Goal: Task Accomplishment & Management: Complete application form

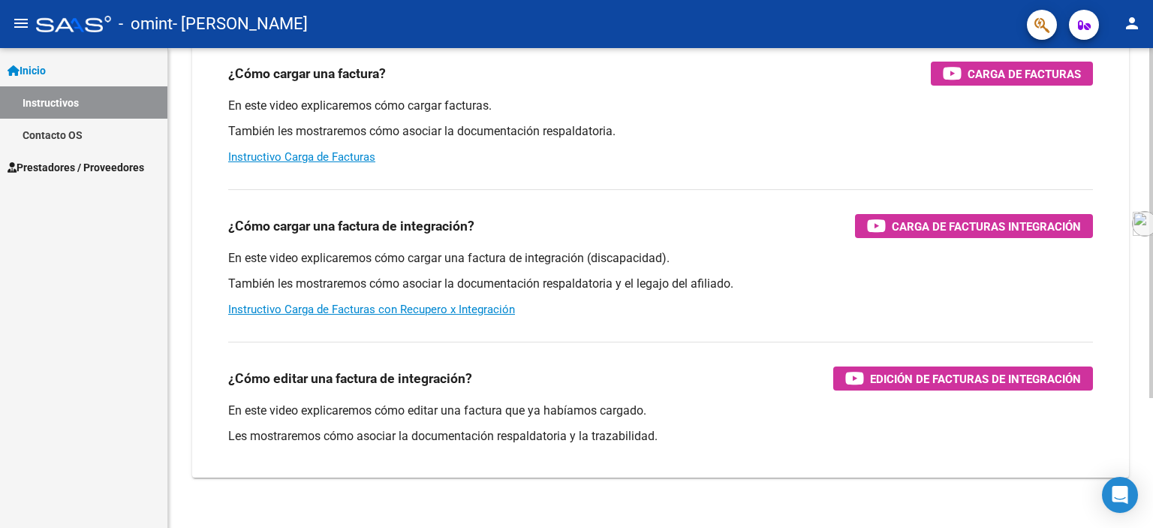
scroll to position [178, 0]
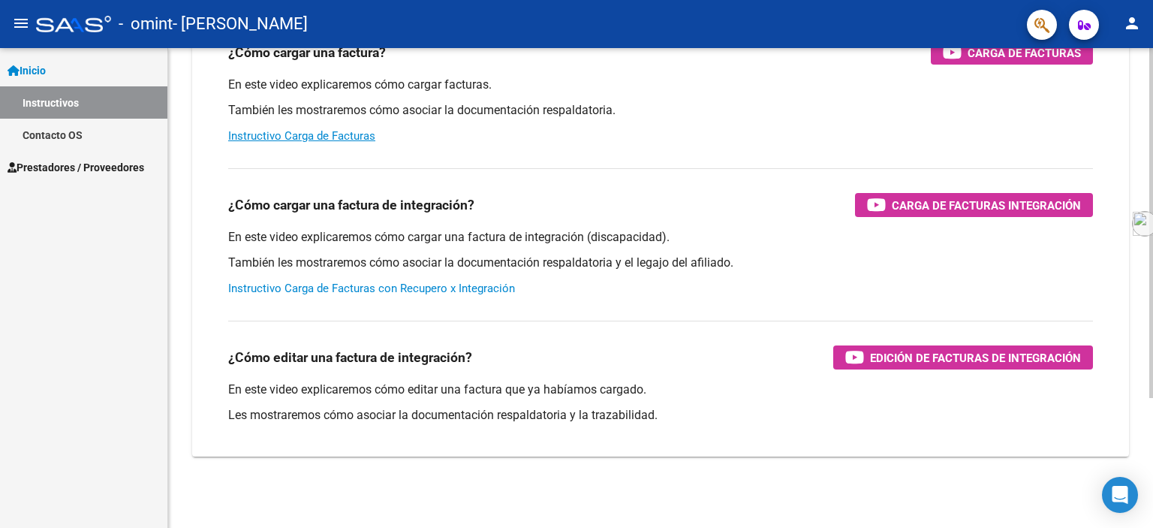
click at [441, 287] on link "Instructivo Carga de Facturas con Recupero x Integración" at bounding box center [371, 288] width 287 height 14
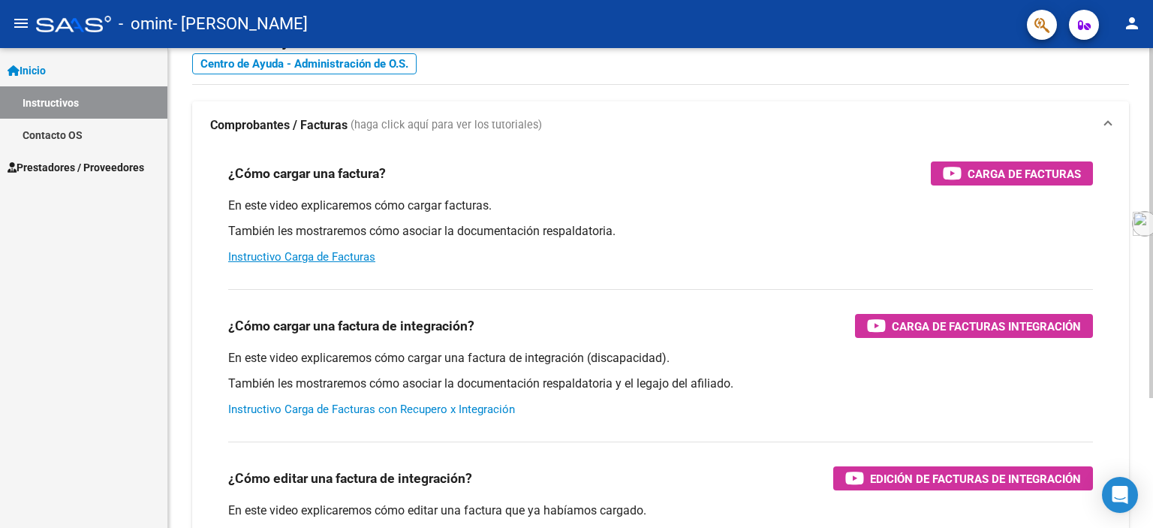
scroll to position [0, 0]
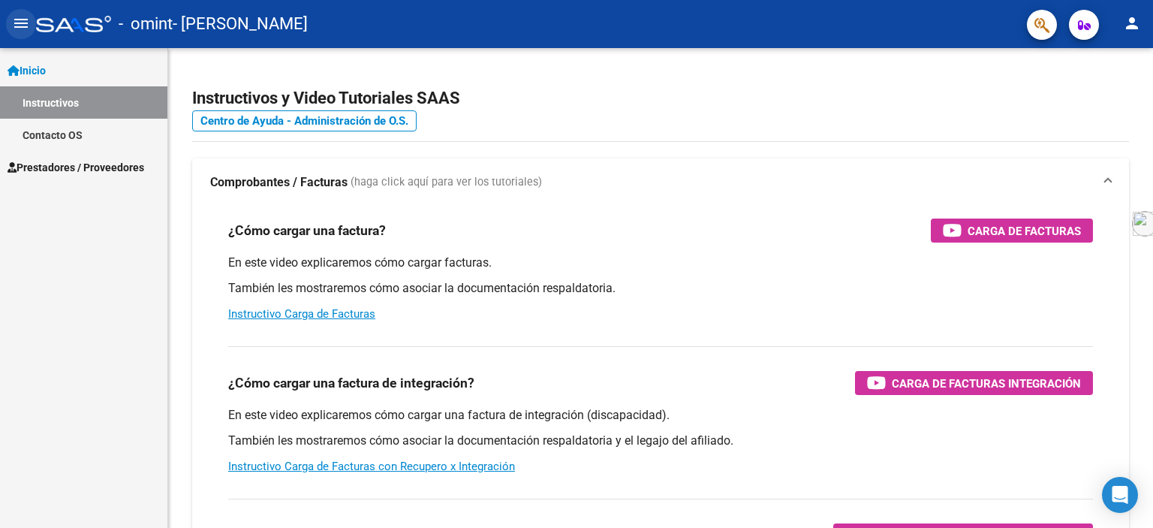
click at [20, 20] on mat-icon "menu" at bounding box center [21, 23] width 18 height 18
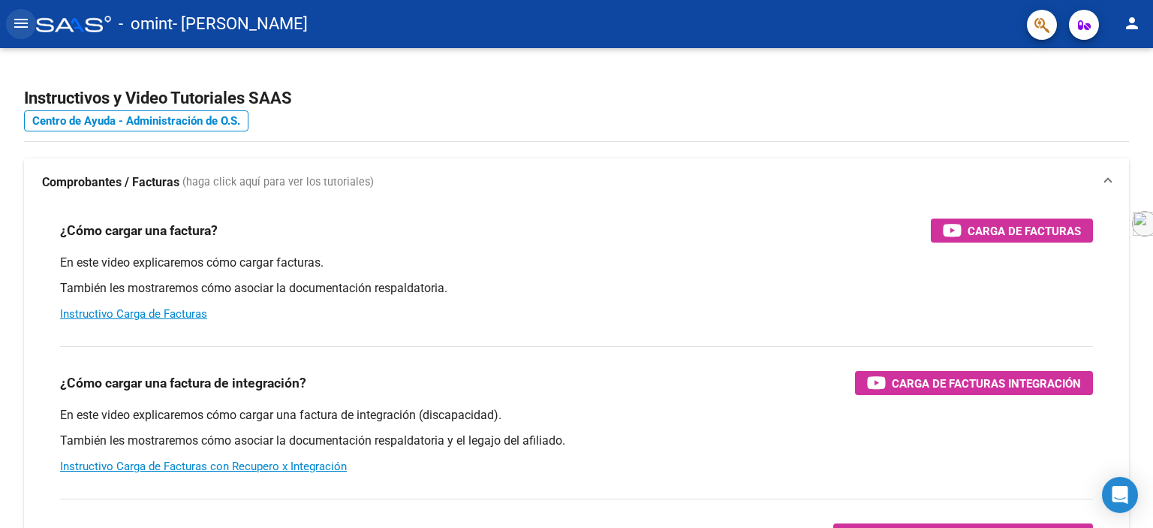
click at [17, 22] on mat-icon "menu" at bounding box center [21, 23] width 18 height 18
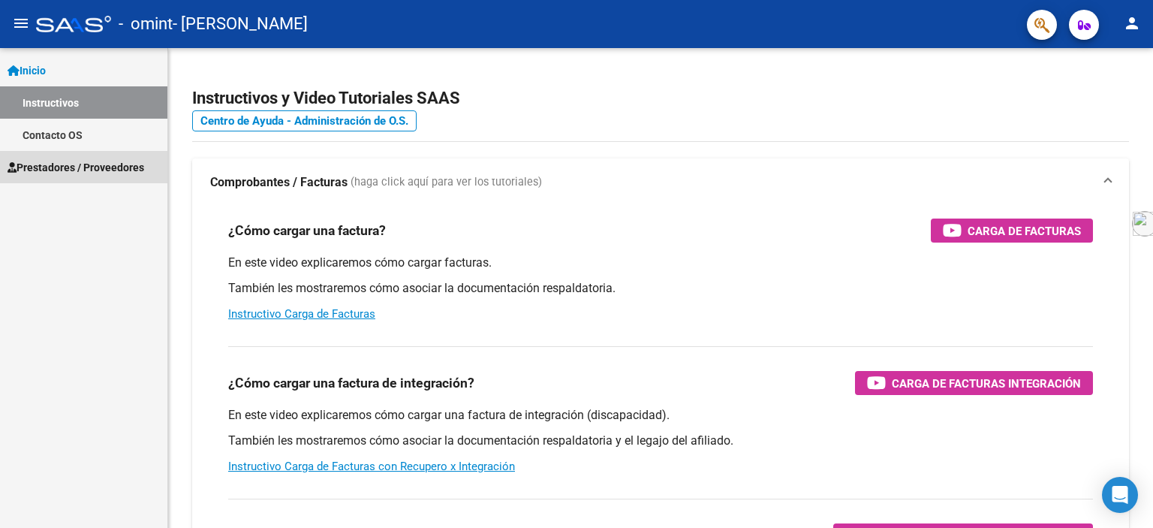
click at [81, 161] on span "Prestadores / Proveedores" at bounding box center [76, 167] width 137 height 17
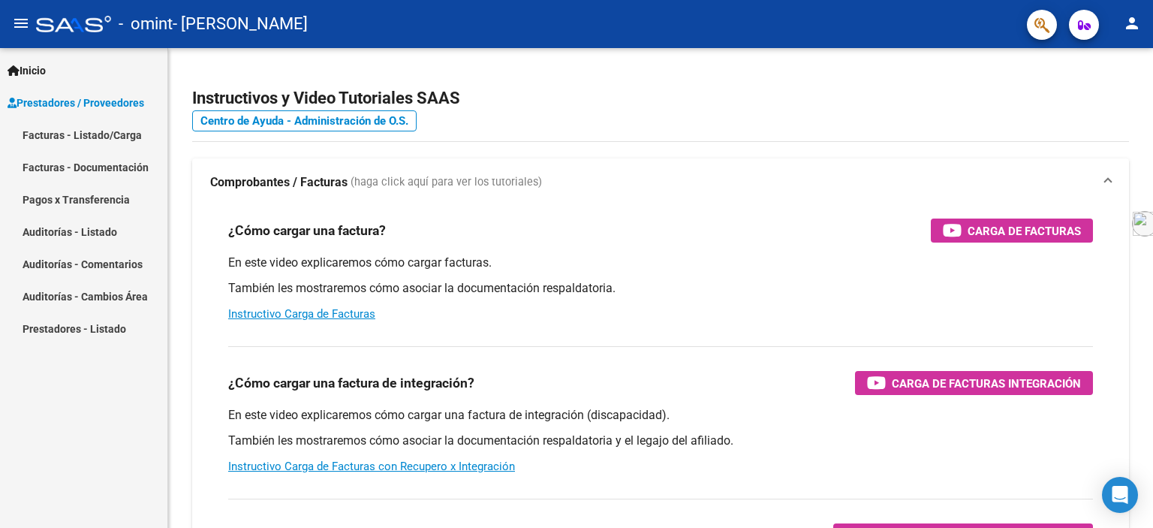
click at [107, 203] on link "Pagos x Transferencia" at bounding box center [83, 199] width 167 height 32
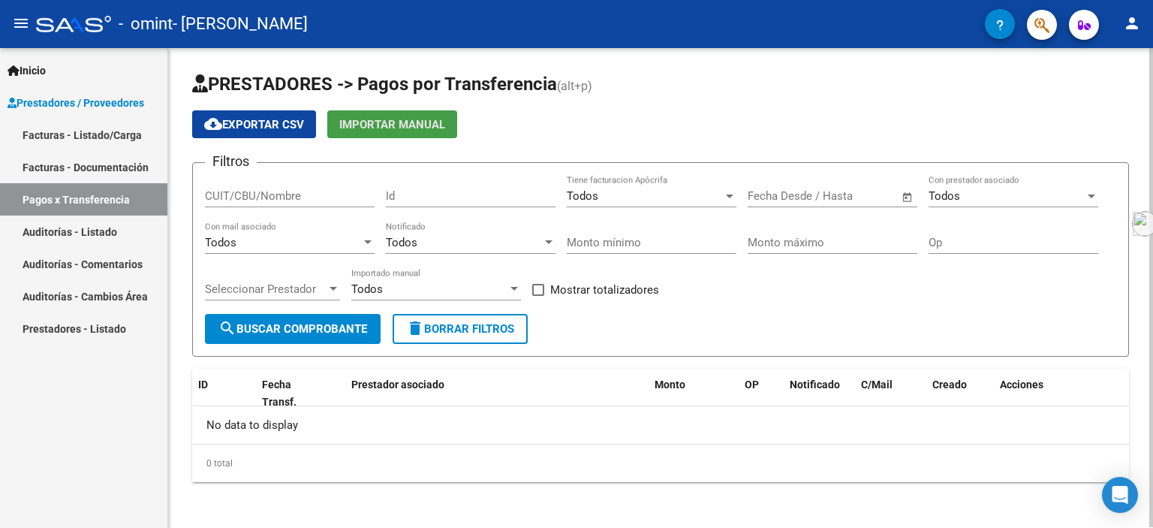
click at [387, 126] on span "Importar Manual" at bounding box center [392, 125] width 106 height 14
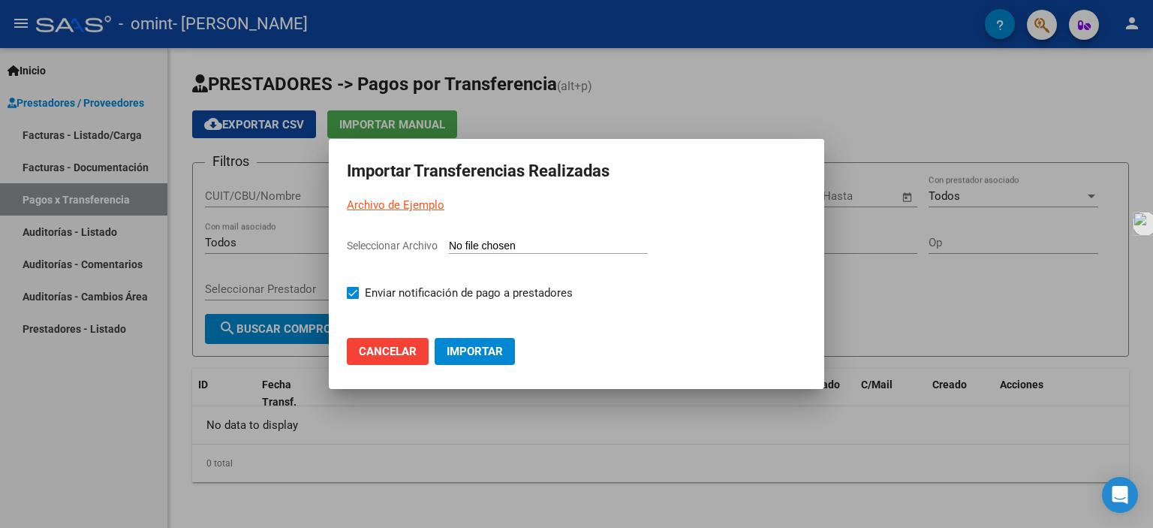
click at [387, 352] on span "Cancelar" at bounding box center [388, 352] width 58 height 14
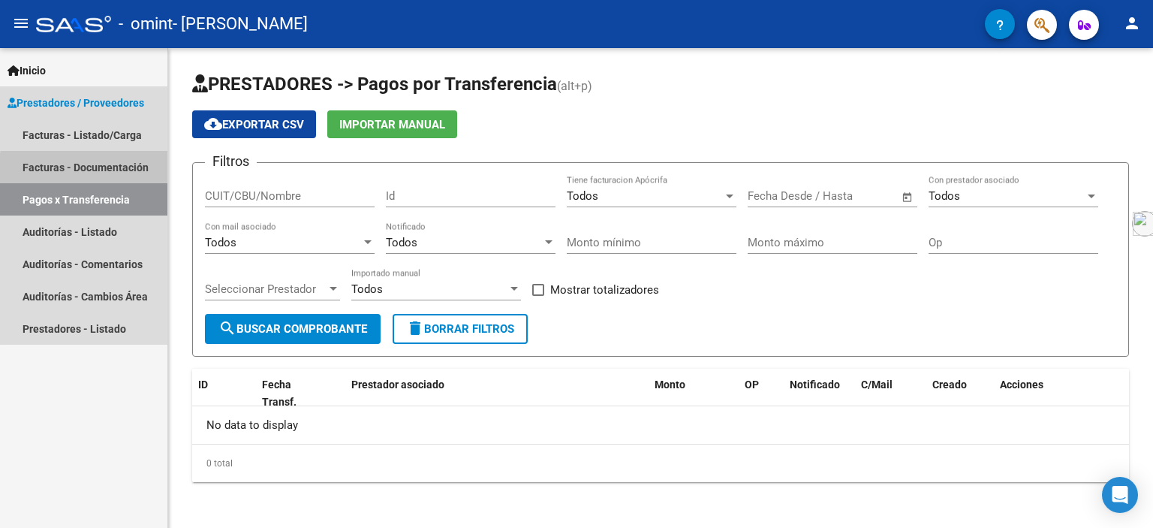
click at [119, 172] on link "Facturas - Documentación" at bounding box center [83, 167] width 167 height 32
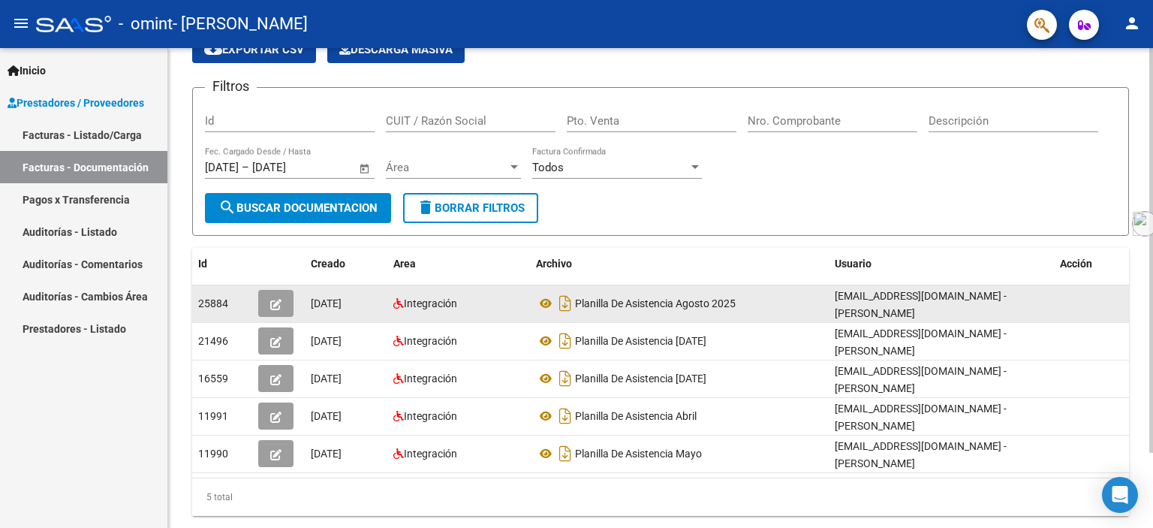
scroll to position [75, 0]
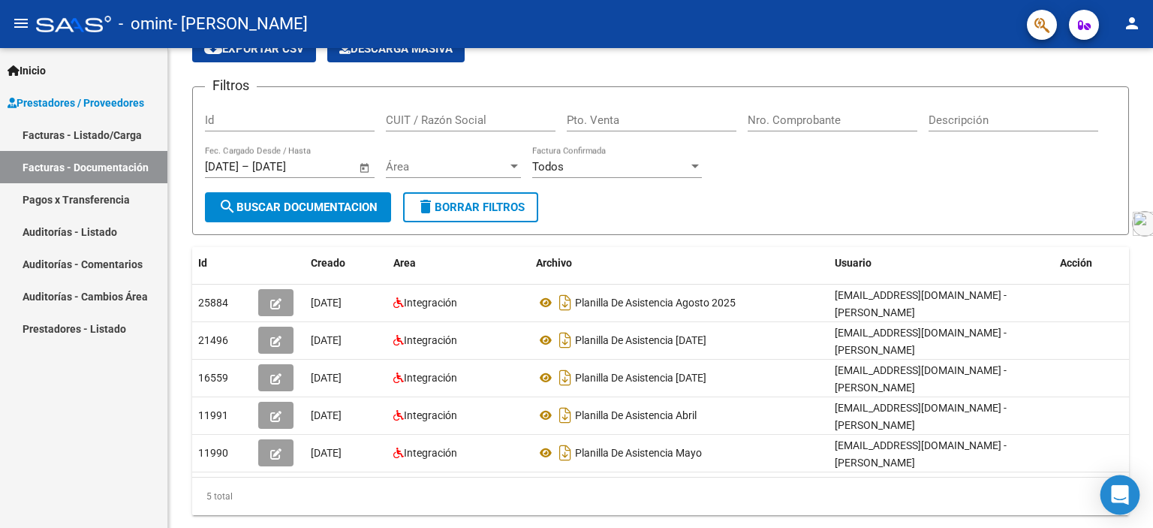
click at [1123, 499] on icon "Open Intercom Messenger" at bounding box center [1120, 495] width 20 height 20
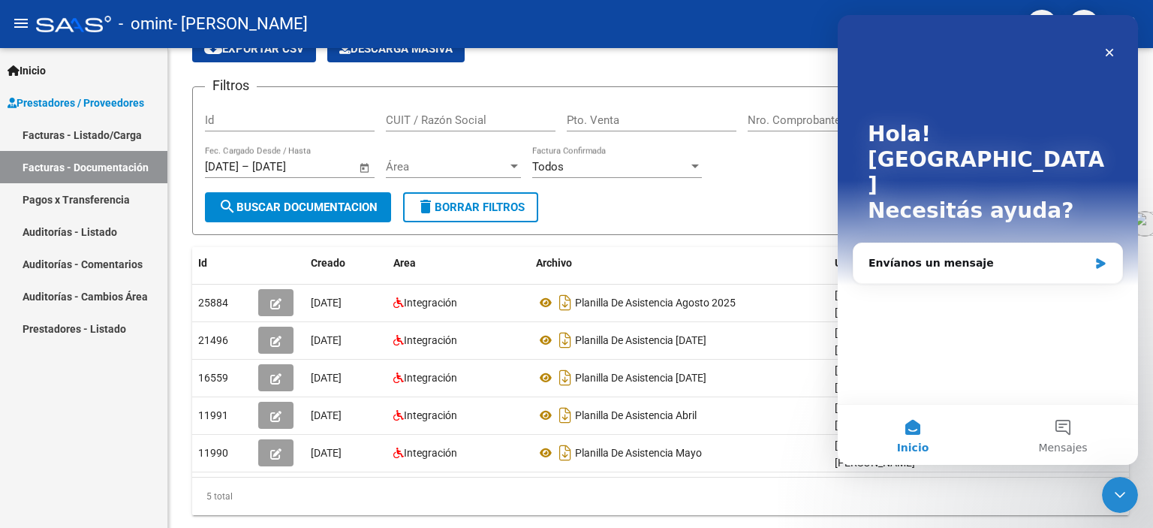
scroll to position [0, 0]
click at [993, 255] on div "Envíanos un mensaje" at bounding box center [978, 263] width 220 height 16
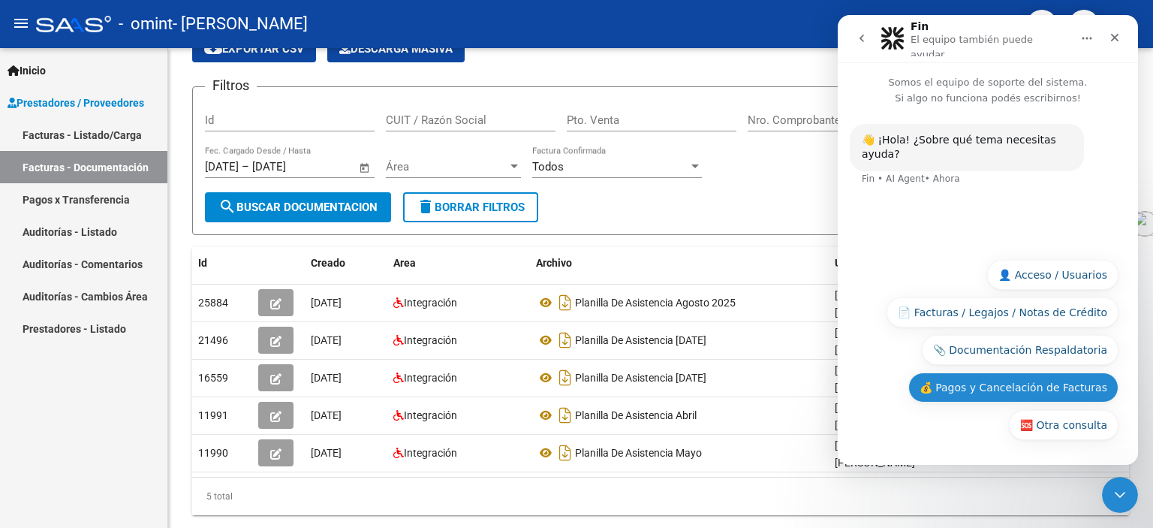
click at [1013, 383] on button "💰 Pagos y Cancelación de Facturas" at bounding box center [1013, 387] width 210 height 30
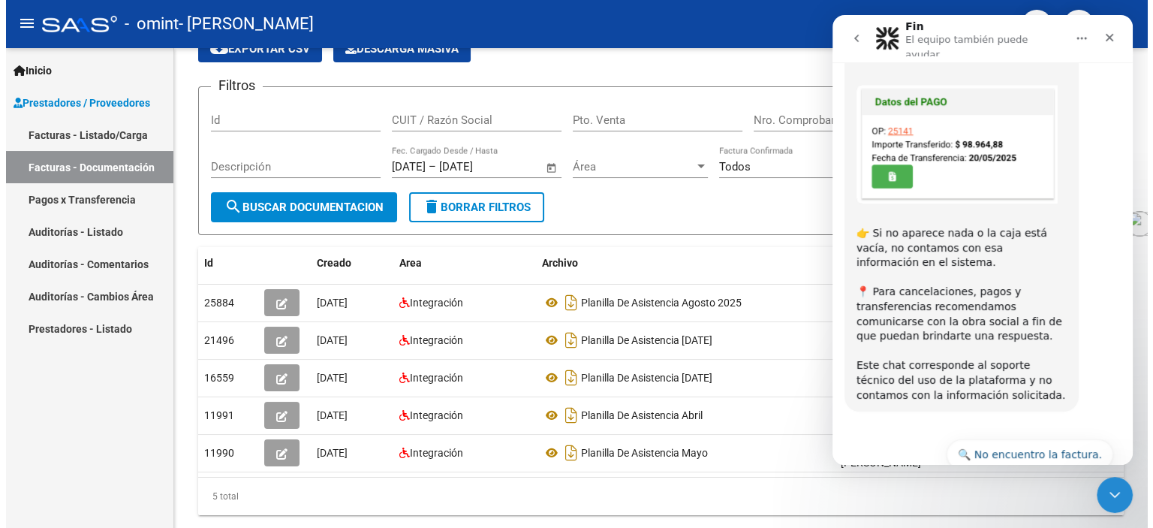
scroll to position [528, 0]
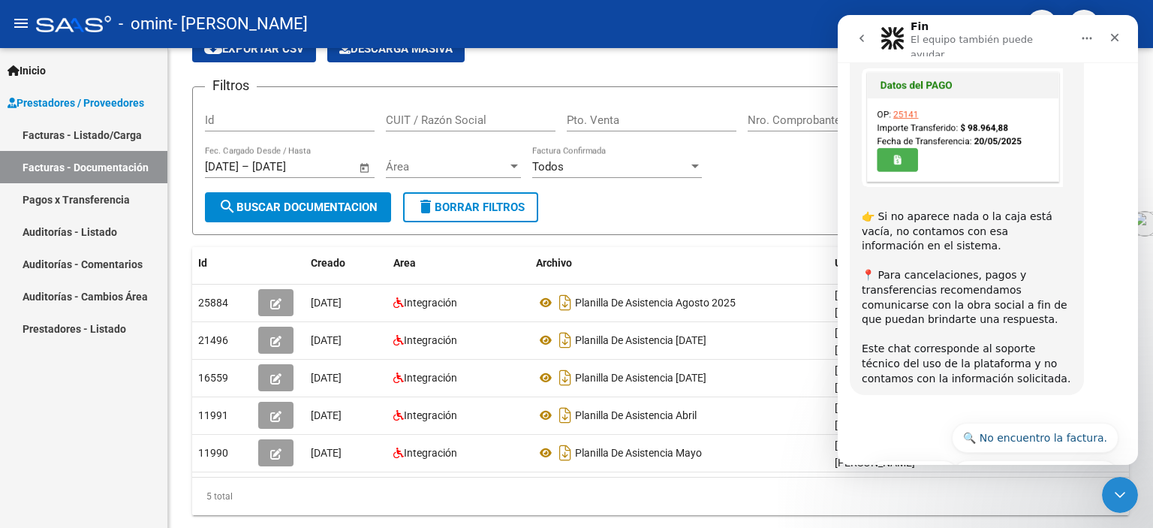
click at [74, 134] on link "Facturas - Listado/Carga" at bounding box center [83, 135] width 167 height 32
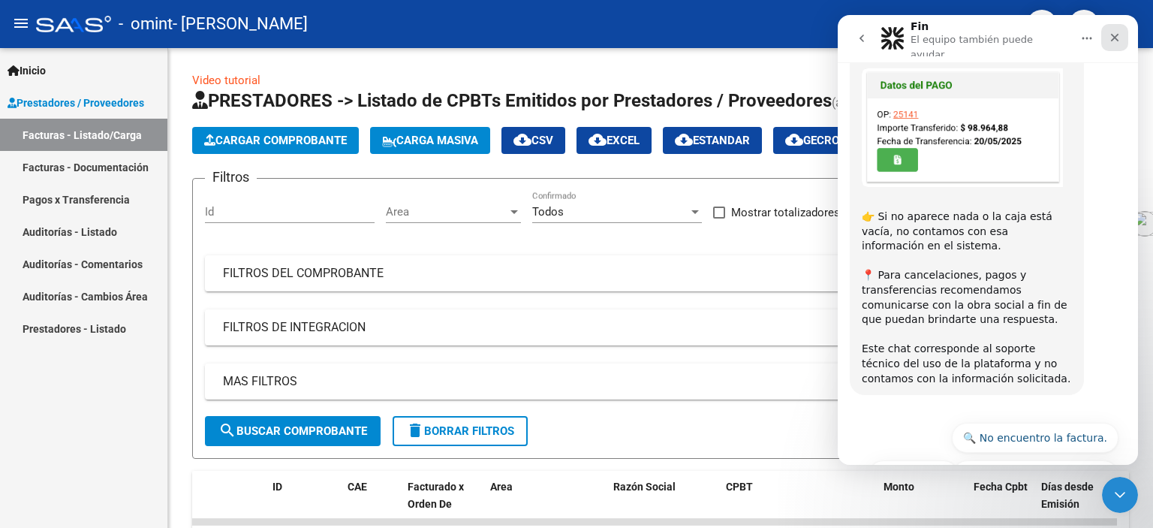
click at [1110, 32] on icon "Cerrar" at bounding box center [1115, 38] width 12 height 12
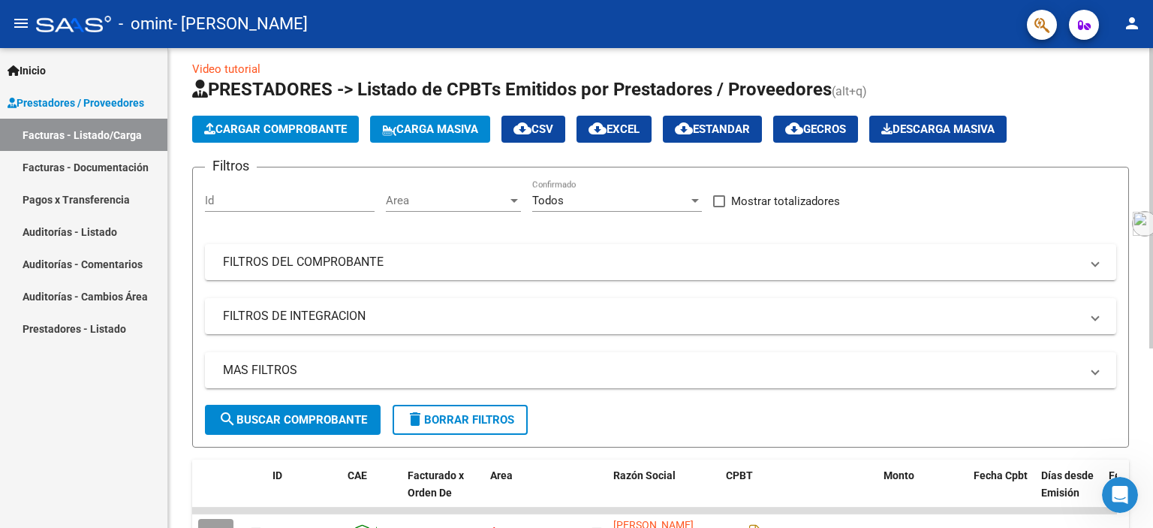
scroll to position [18, 0]
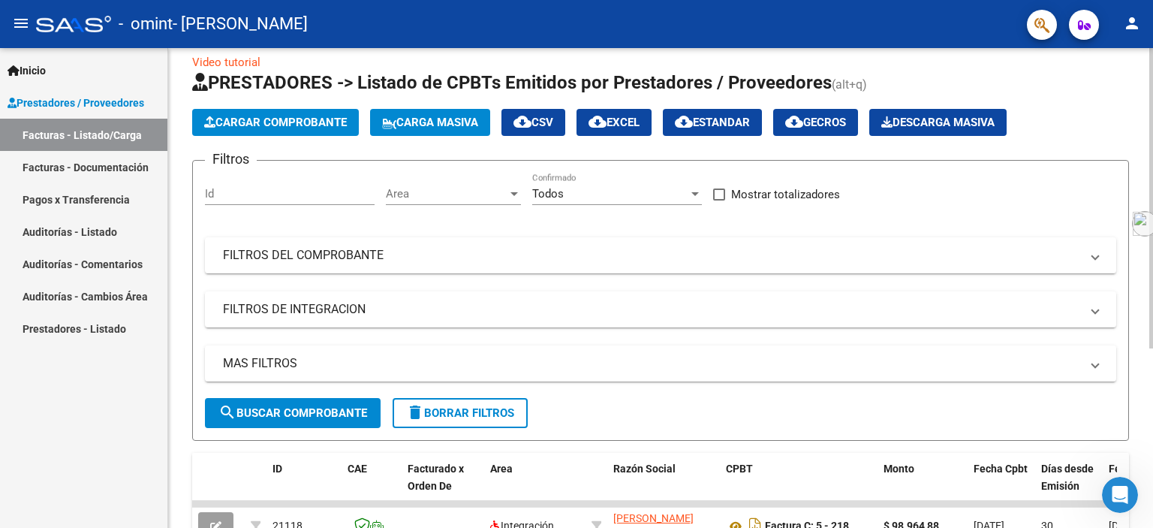
click at [1151, 272] on div at bounding box center [1151, 210] width 4 height 300
click at [299, 125] on span "Cargar Comprobante" at bounding box center [275, 123] width 143 height 14
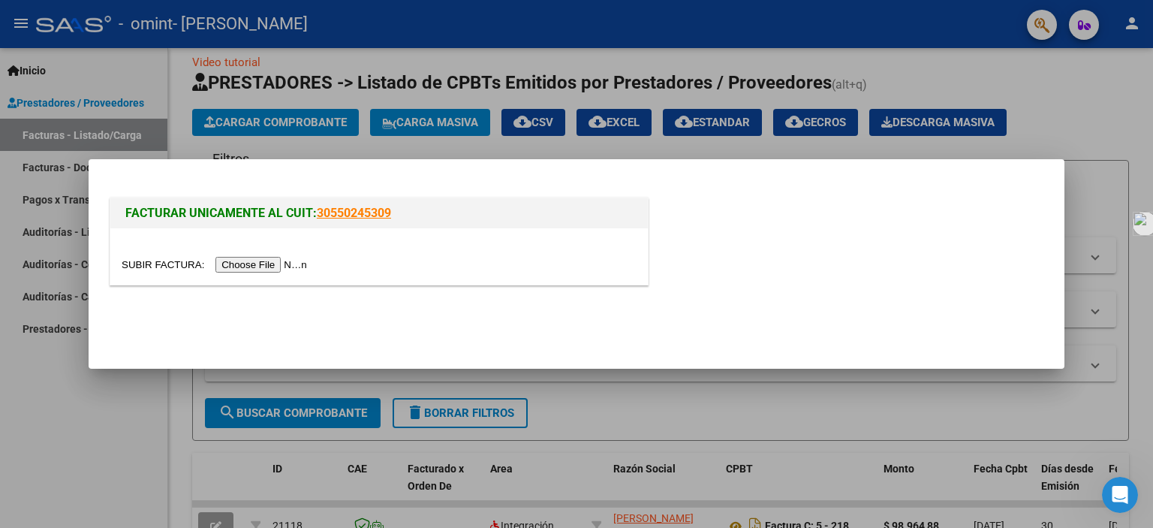
click at [285, 266] on input "file" at bounding box center [217, 265] width 190 height 16
click at [1088, 140] on div at bounding box center [576, 264] width 1153 height 528
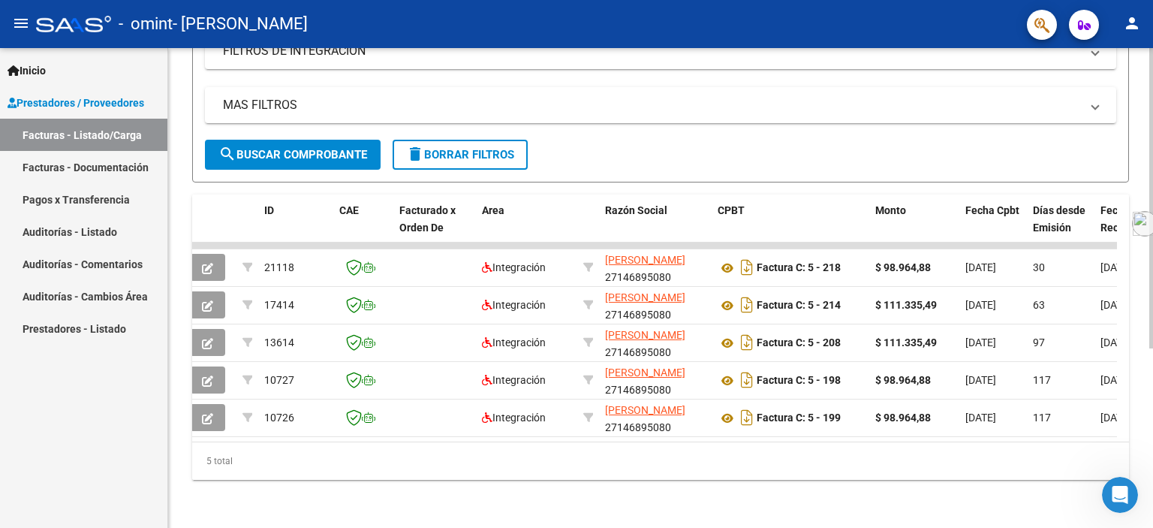
scroll to position [0, 0]
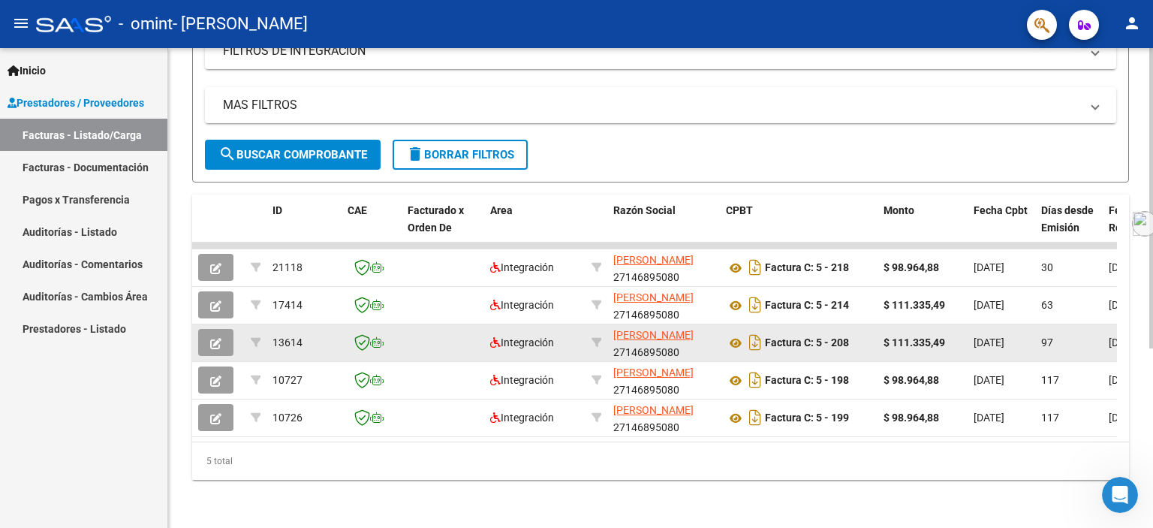
click at [222, 336] on button "button" at bounding box center [215, 342] width 35 height 27
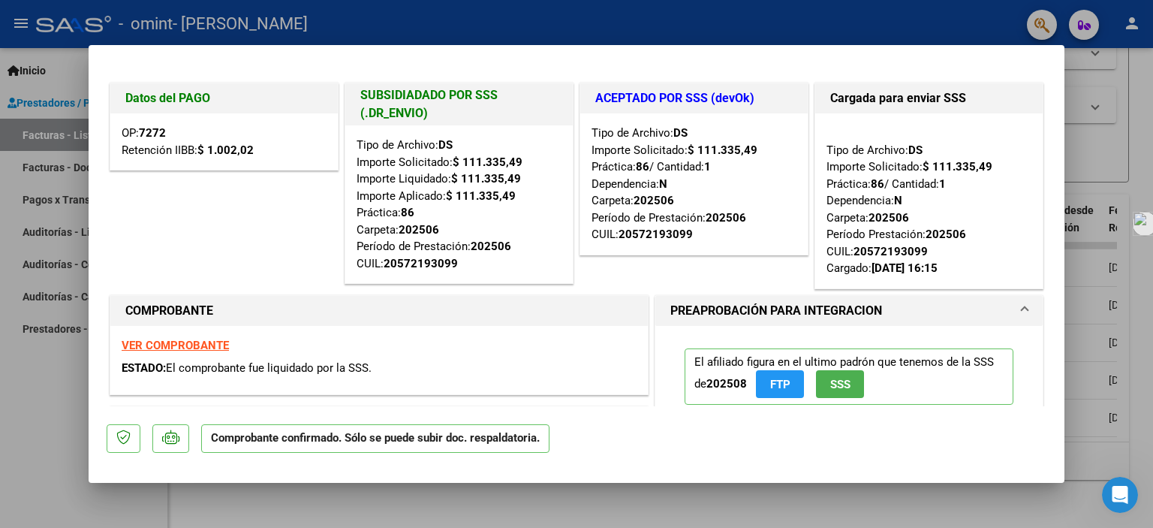
click at [165, 348] on strong "VER COMPROBANTE" at bounding box center [175, 346] width 107 height 14
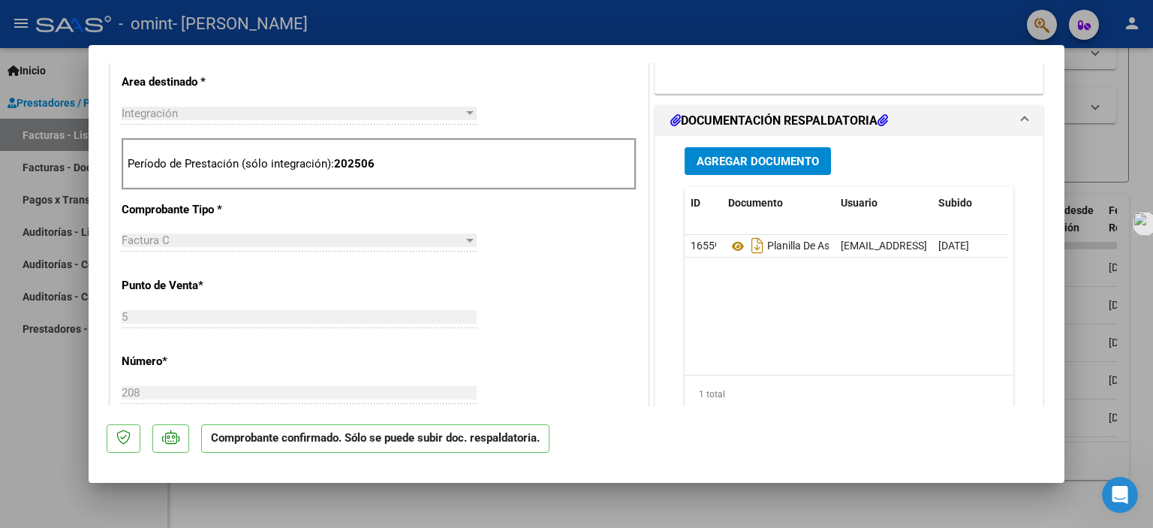
scroll to position [566, 0]
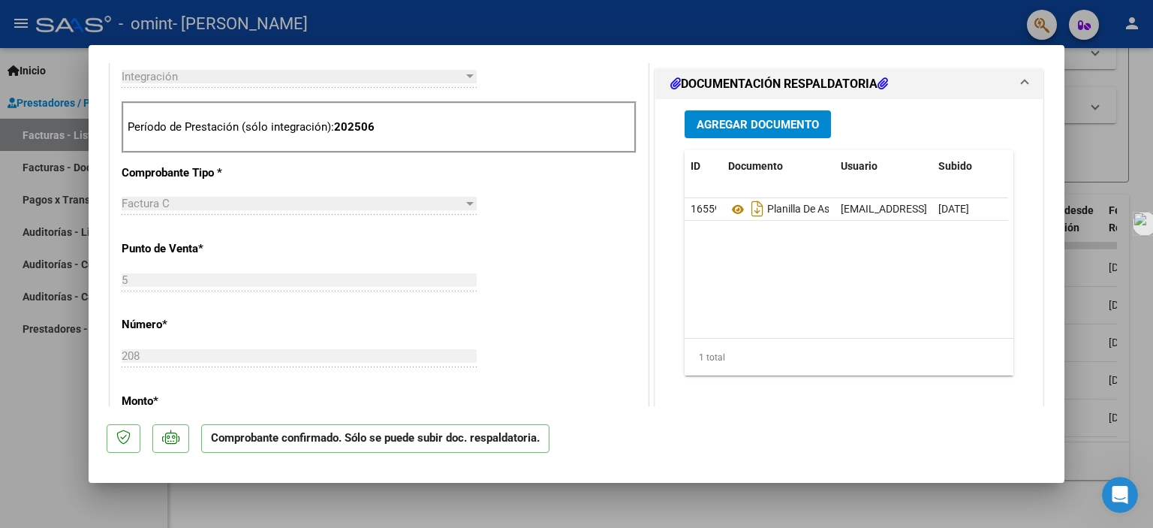
click at [747, 125] on span "Agregar Documento" at bounding box center [758, 125] width 122 height 14
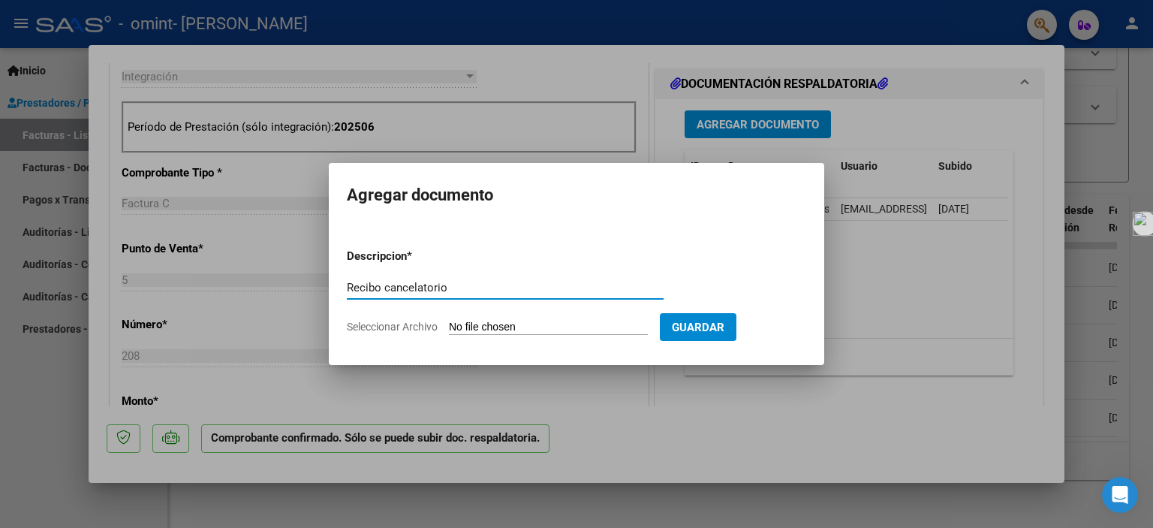
type input "Recibo cancelatorio"
click at [615, 325] on input "Seleccionar Archivo" at bounding box center [548, 327] width 199 height 14
type input "C:\fakepath\Recibo Cancelatorio.jpg"
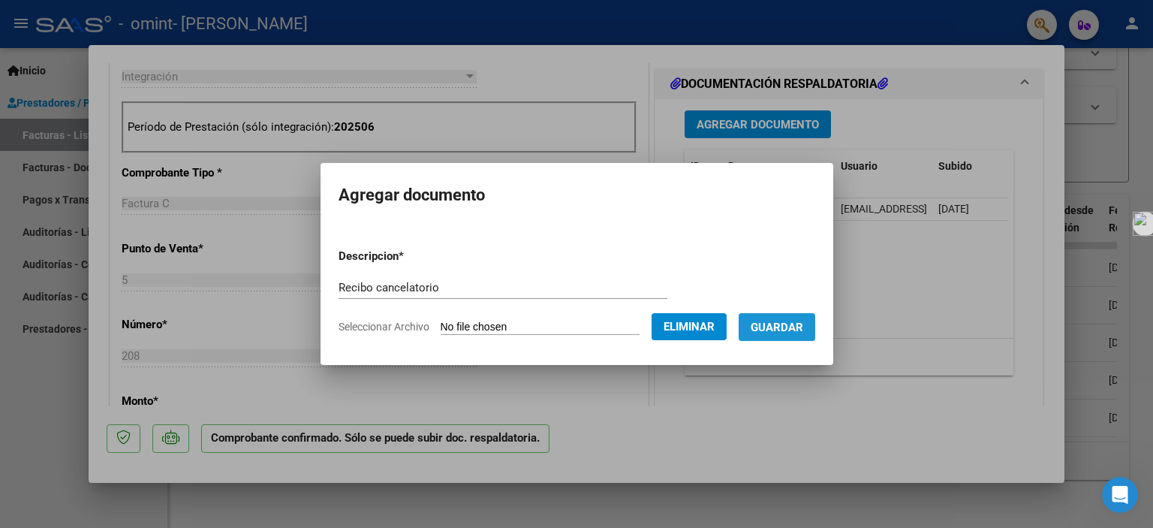
click at [801, 327] on span "Guardar" at bounding box center [777, 327] width 53 height 14
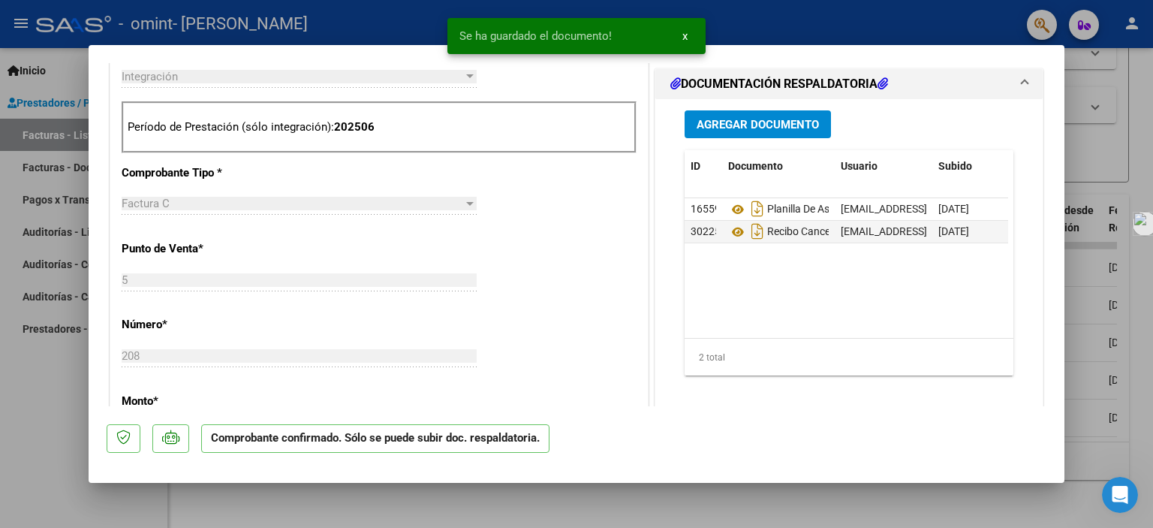
click at [898, 504] on div at bounding box center [576, 264] width 1153 height 528
type input "$ 0,00"
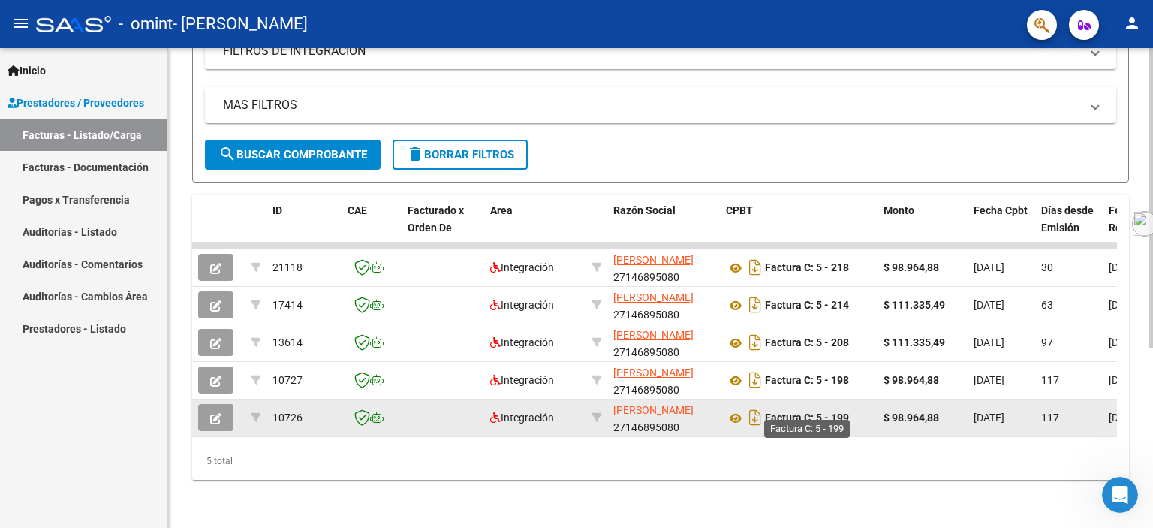
click at [841, 412] on strong "Factura C: 5 - 199" at bounding box center [807, 418] width 84 height 12
click at [212, 413] on icon "button" at bounding box center [215, 418] width 11 height 11
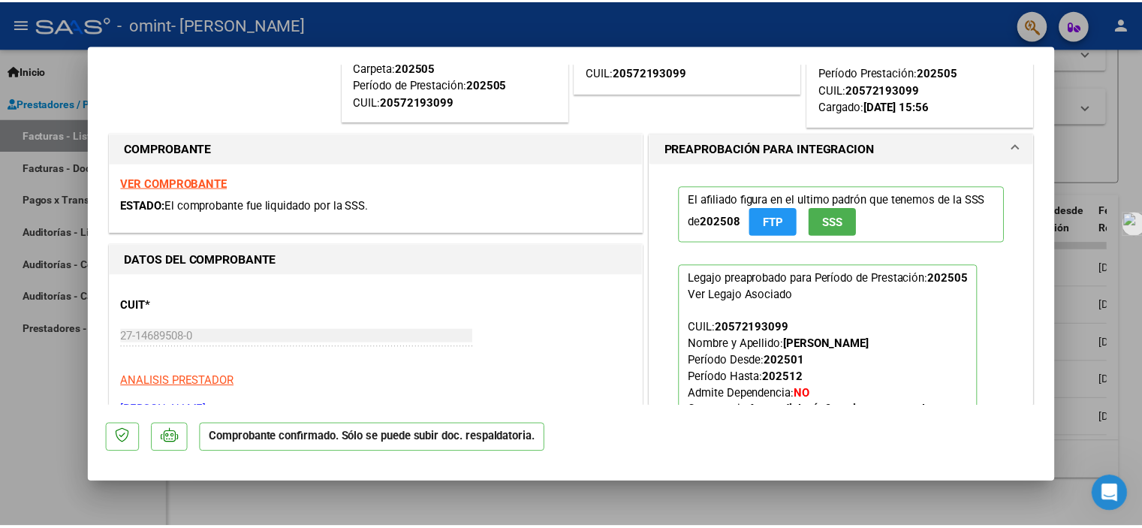
scroll to position [462, 0]
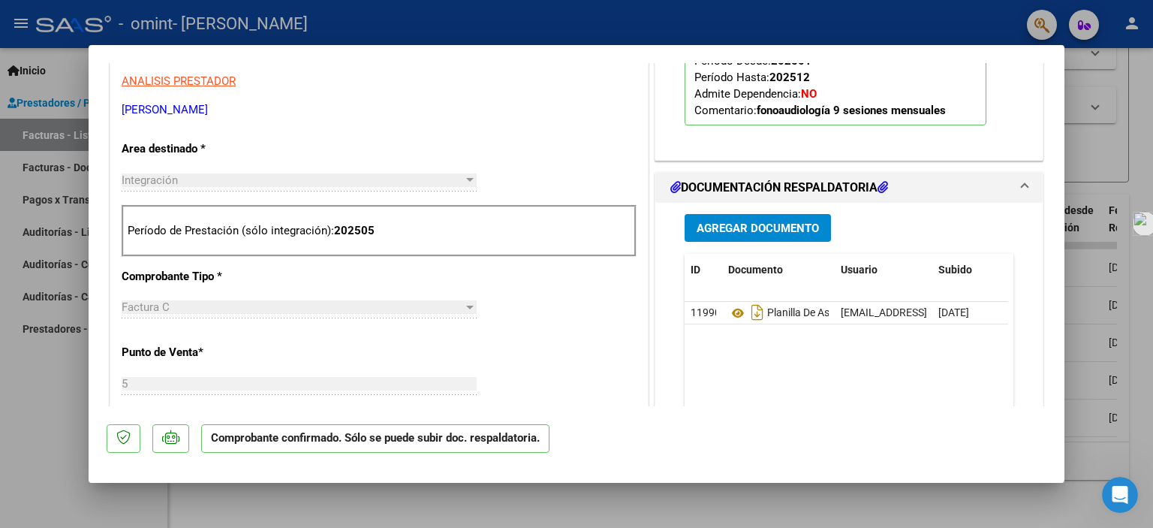
click at [1094, 161] on div at bounding box center [576, 264] width 1153 height 528
type input "$ 0,00"
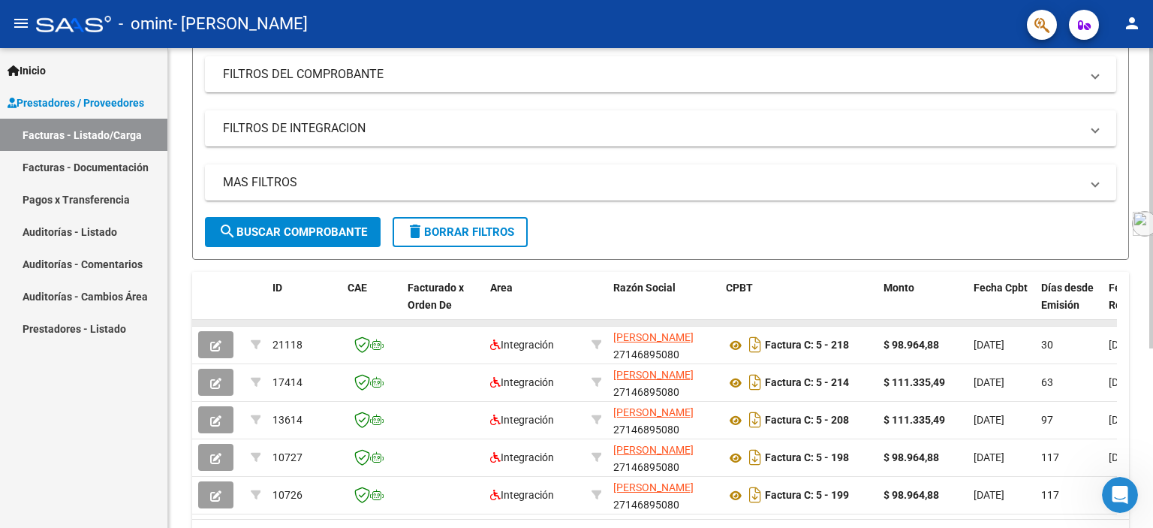
scroll to position [285, 0]
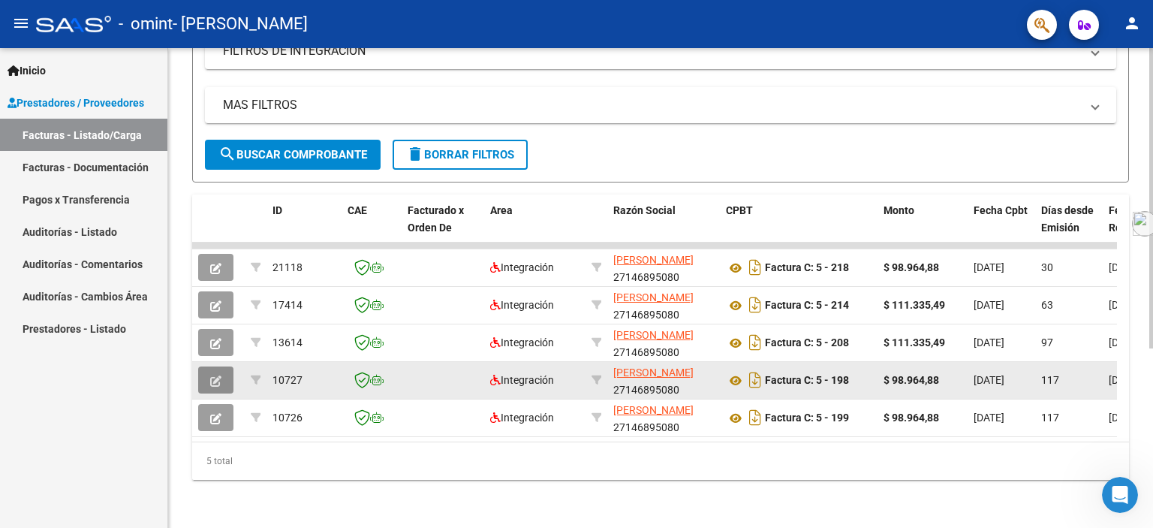
click at [212, 375] on icon "button" at bounding box center [215, 380] width 11 height 11
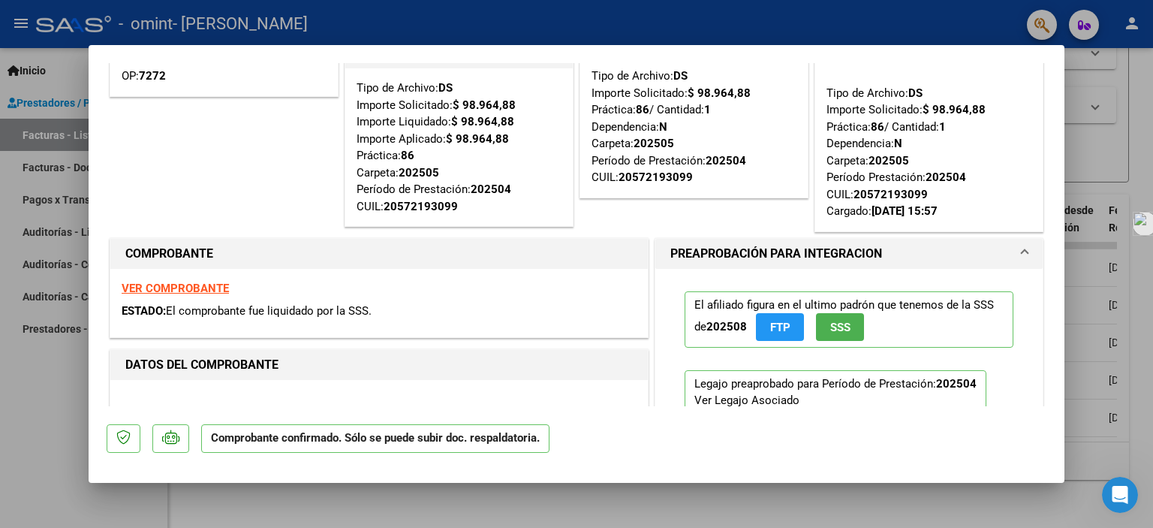
scroll to position [600, 0]
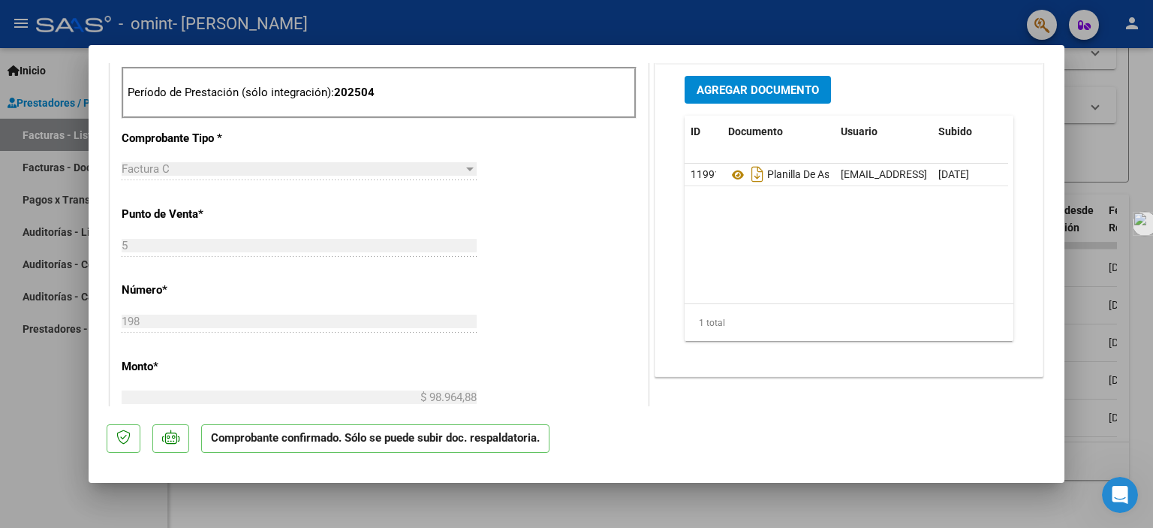
click at [688, 495] on div at bounding box center [576, 264] width 1153 height 528
type input "$ 0,00"
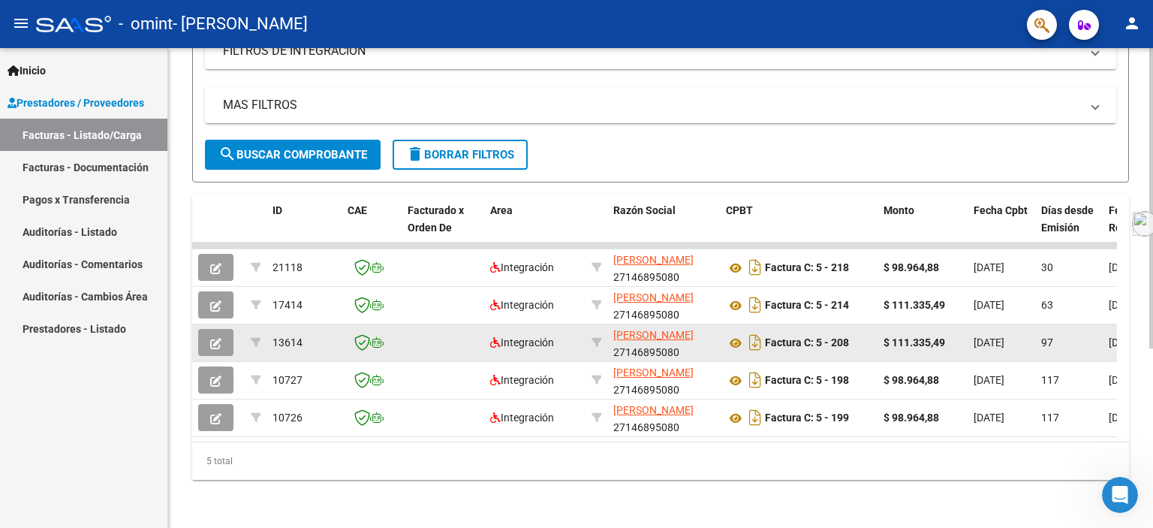
click at [212, 339] on icon "button" at bounding box center [215, 343] width 11 height 11
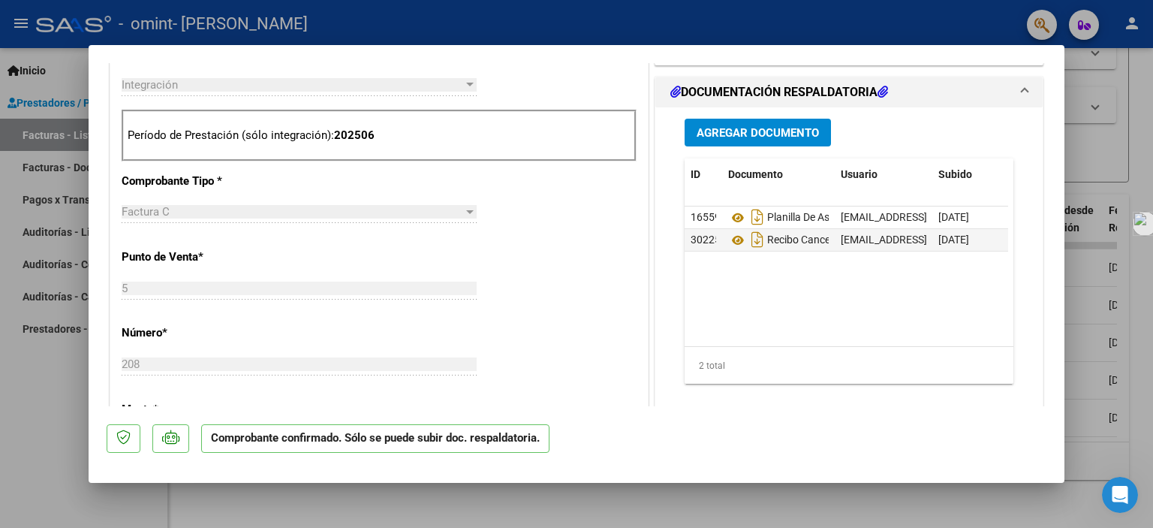
scroll to position [600, 0]
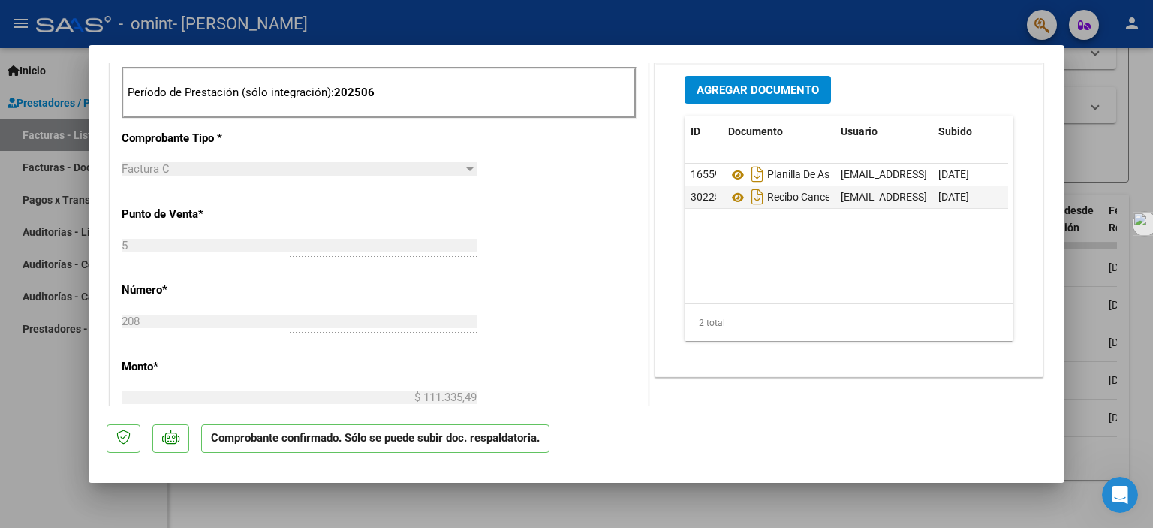
click at [686, 498] on div at bounding box center [576, 264] width 1153 height 528
type input "$ 0,00"
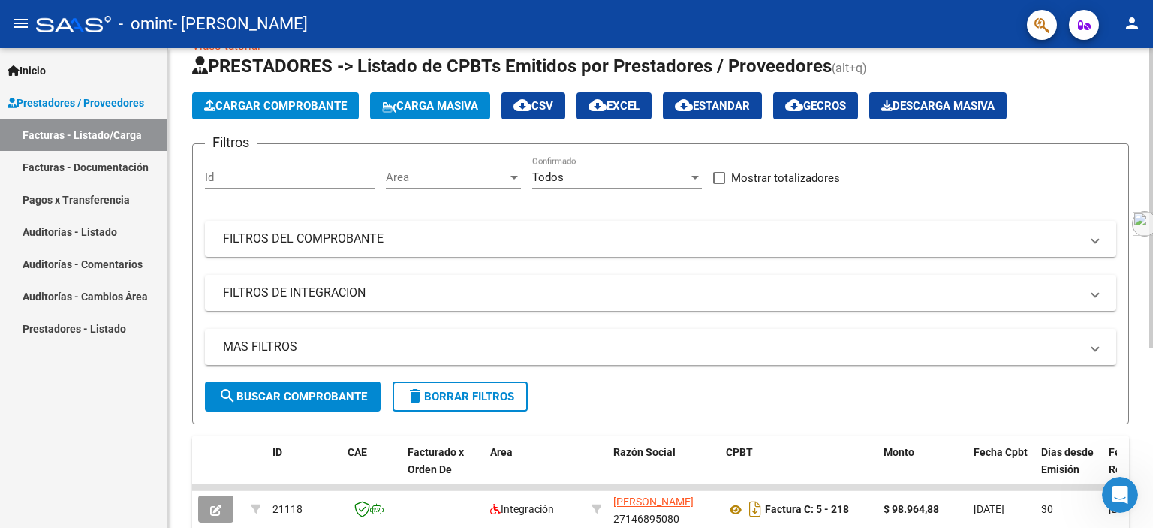
scroll to position [0, 0]
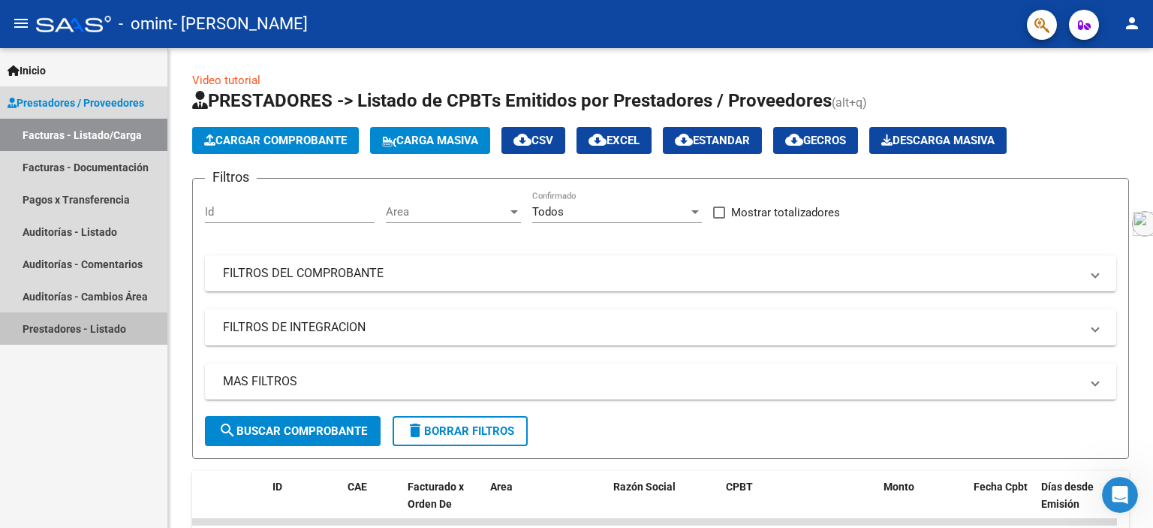
click at [71, 330] on link "Prestadores - Listado" at bounding box center [83, 328] width 167 height 32
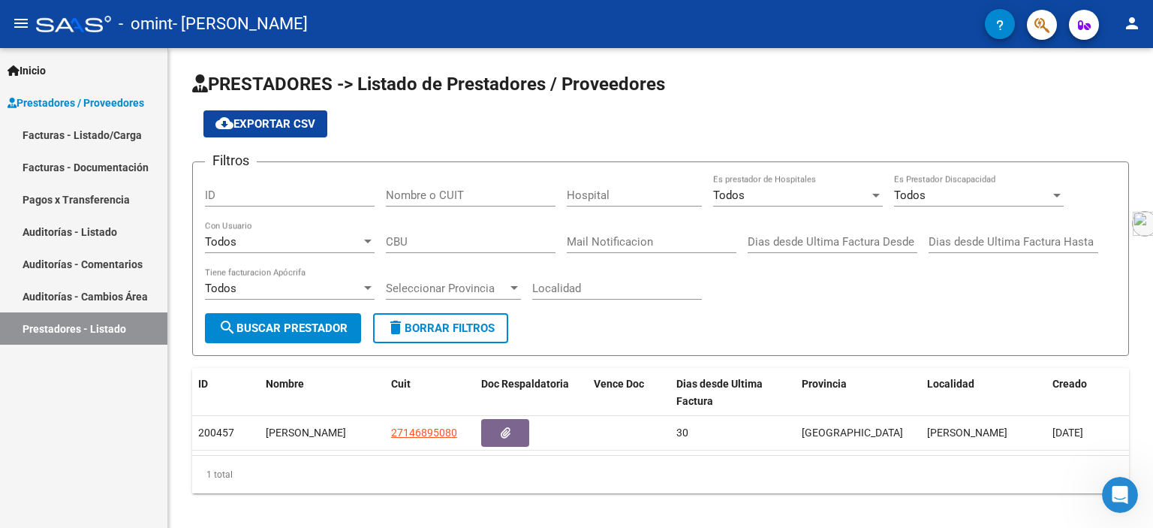
click at [105, 200] on link "Pagos x Transferencia" at bounding box center [83, 199] width 167 height 32
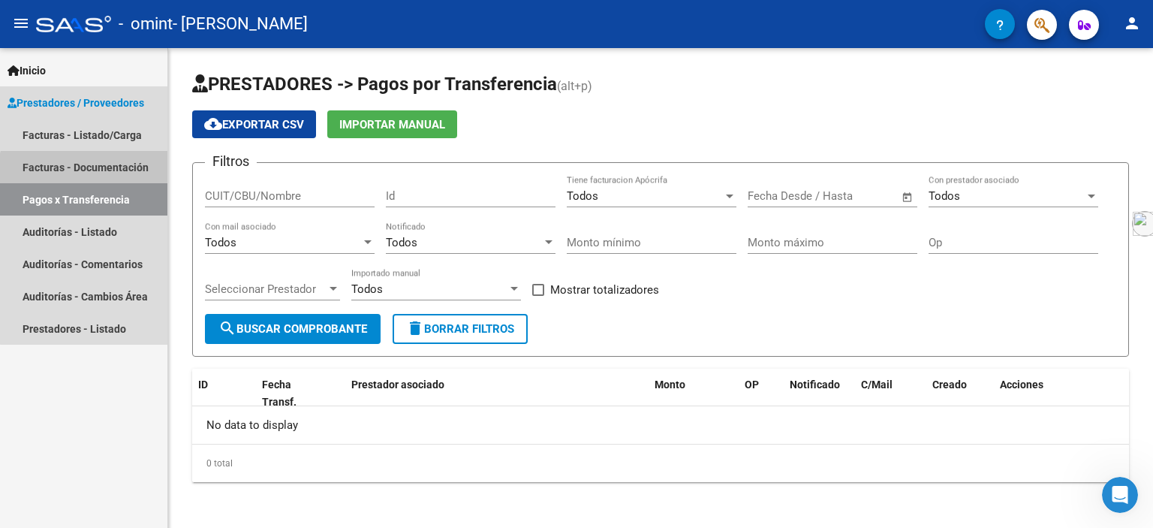
click at [101, 174] on link "Facturas - Documentación" at bounding box center [83, 167] width 167 height 32
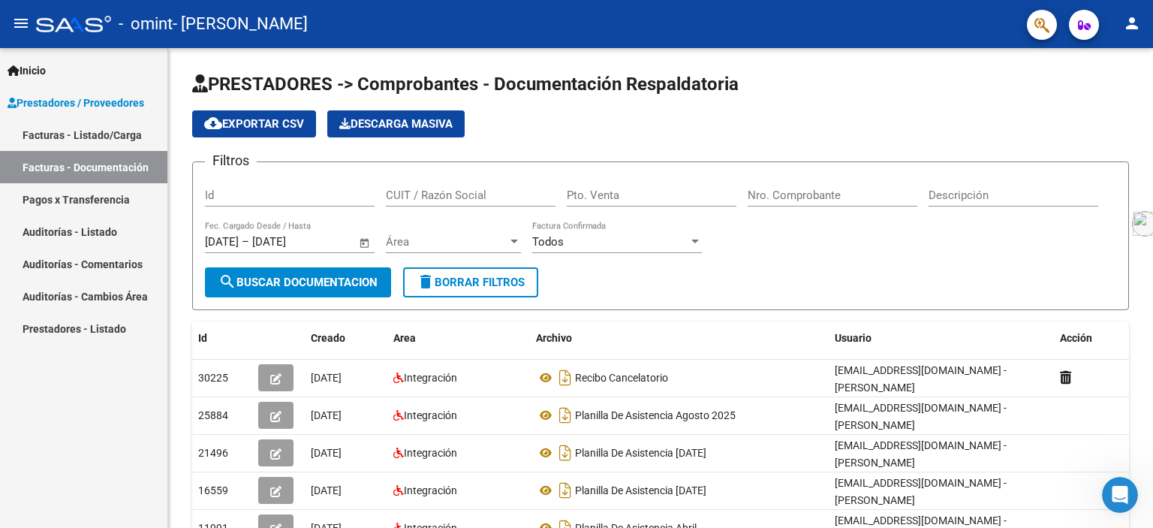
click at [123, 137] on link "Facturas - Listado/Carga" at bounding box center [83, 135] width 167 height 32
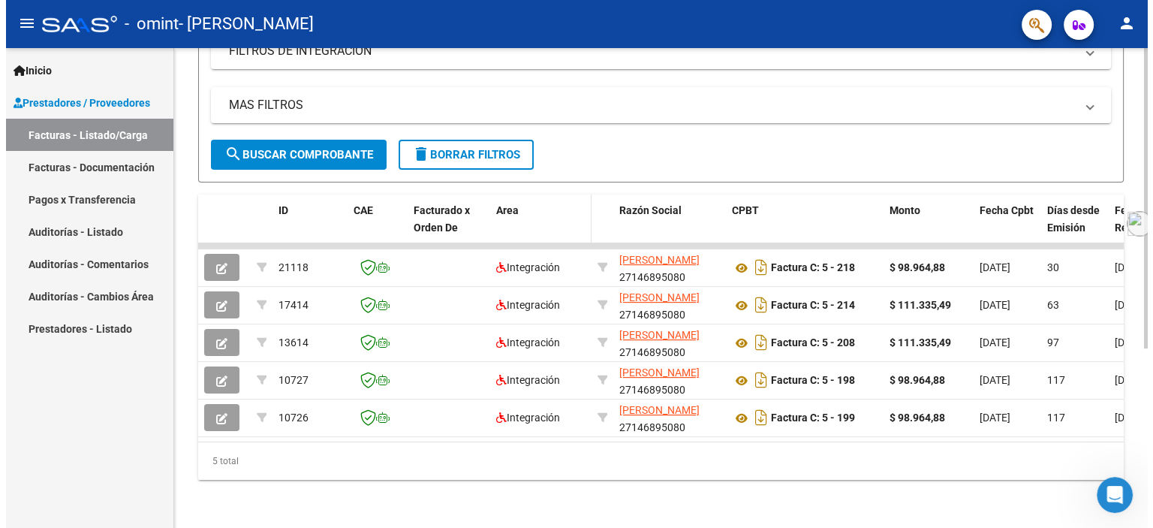
scroll to position [285, 0]
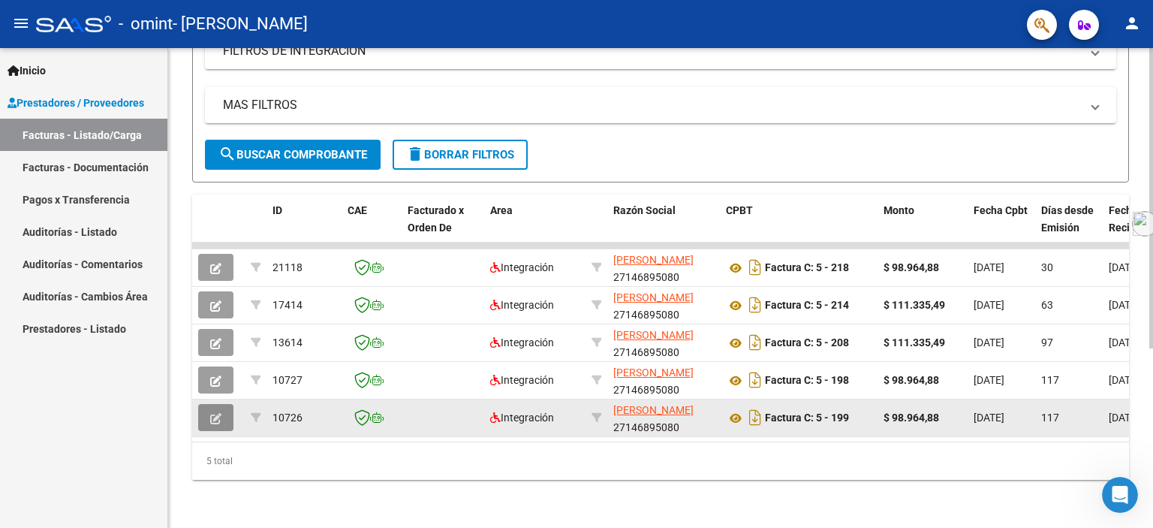
click at [218, 413] on icon "button" at bounding box center [215, 418] width 11 height 11
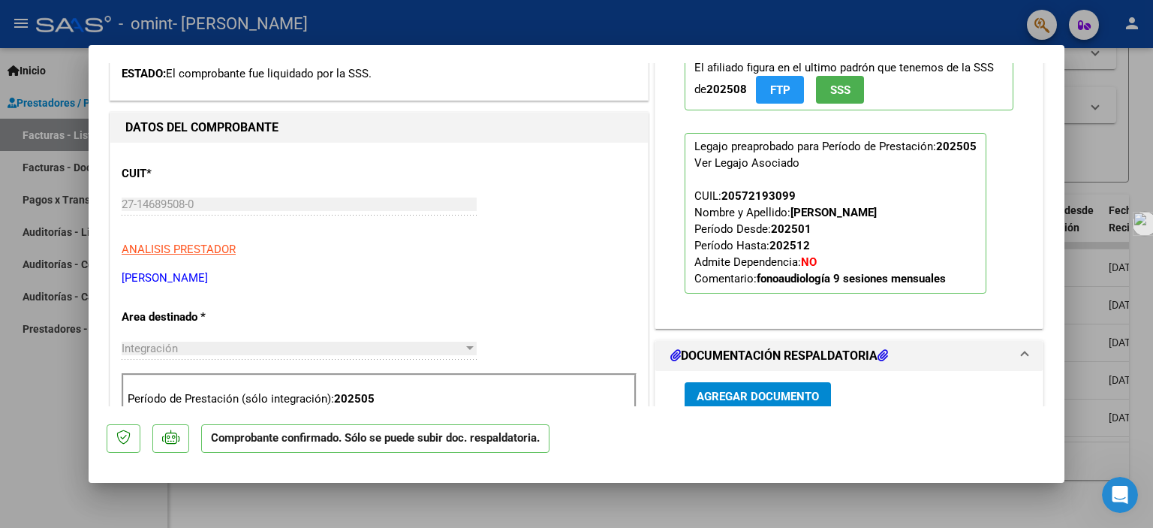
scroll to position [450, 0]
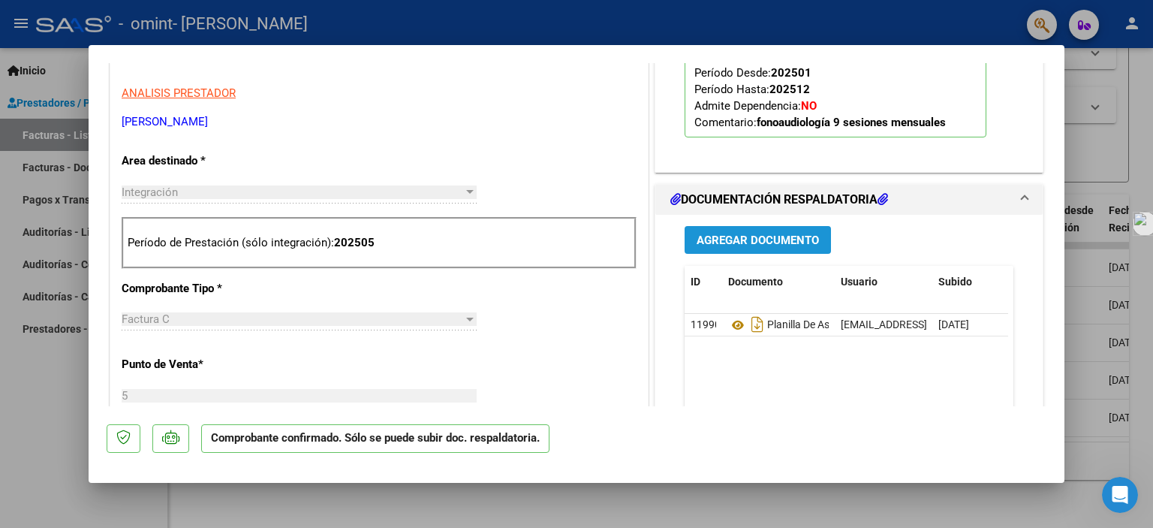
click at [712, 242] on span "Agregar Documento" at bounding box center [758, 240] width 122 height 14
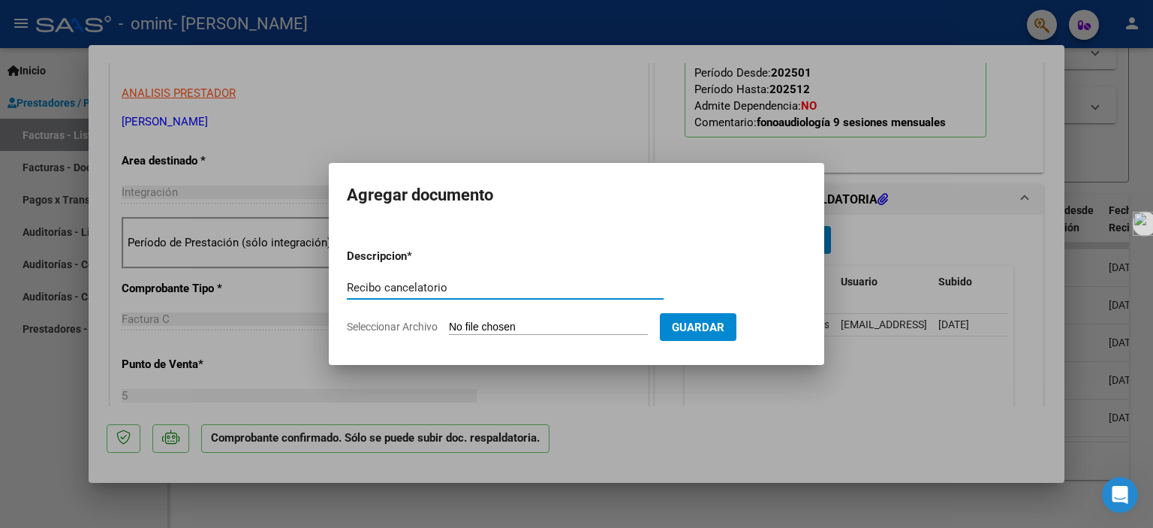
type input "Recibo cancelatorio"
click at [579, 331] on input "Seleccionar Archivo" at bounding box center [548, 327] width 199 height 14
type input "C:\fakepath\Recibo Cancelatorio.jpg"
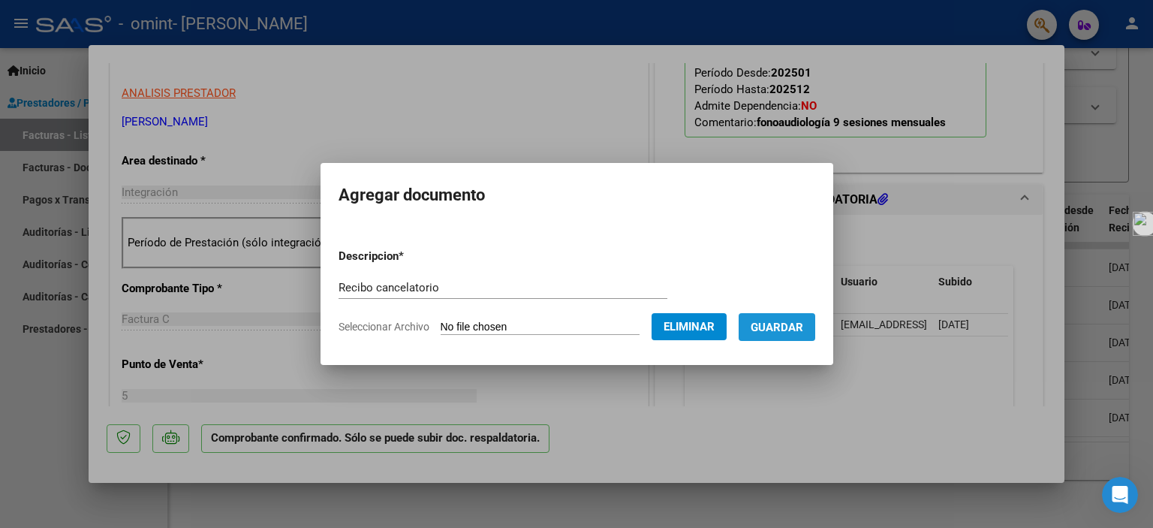
click at [795, 331] on span "Guardar" at bounding box center [777, 327] width 53 height 14
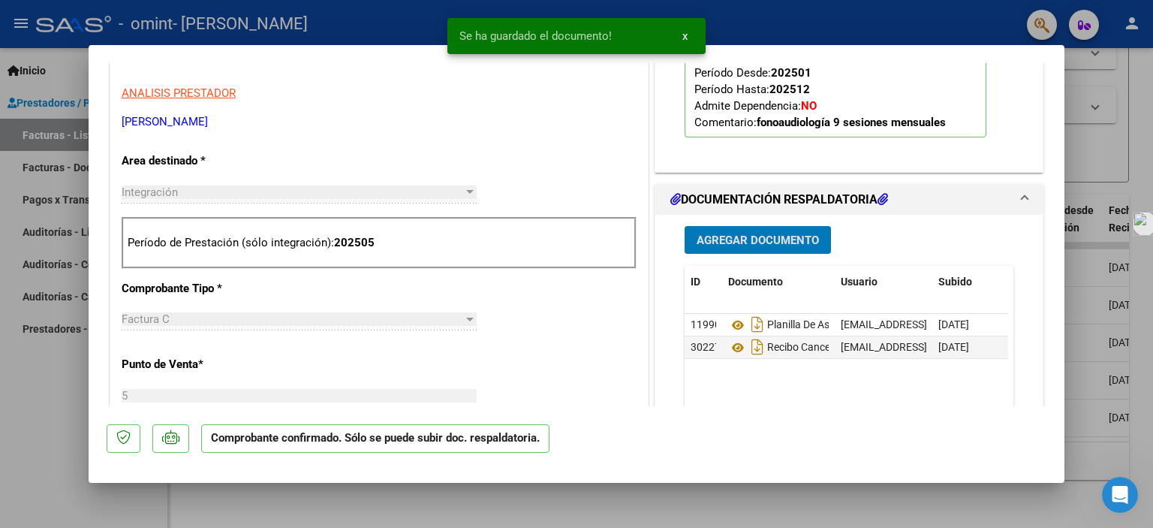
click at [709, 498] on div at bounding box center [576, 264] width 1153 height 528
type input "$ 0,00"
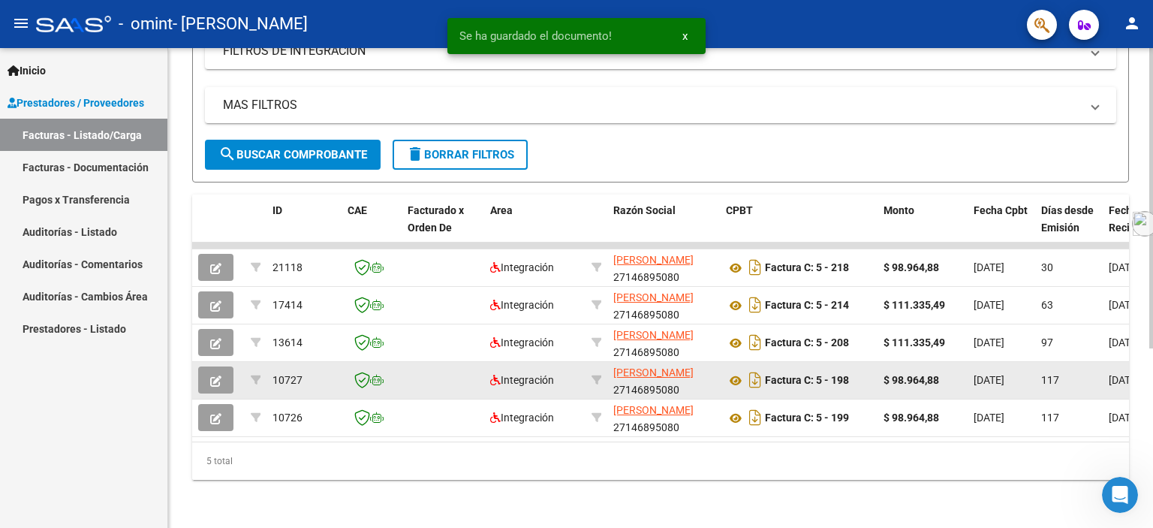
click at [219, 375] on icon "button" at bounding box center [215, 380] width 11 height 11
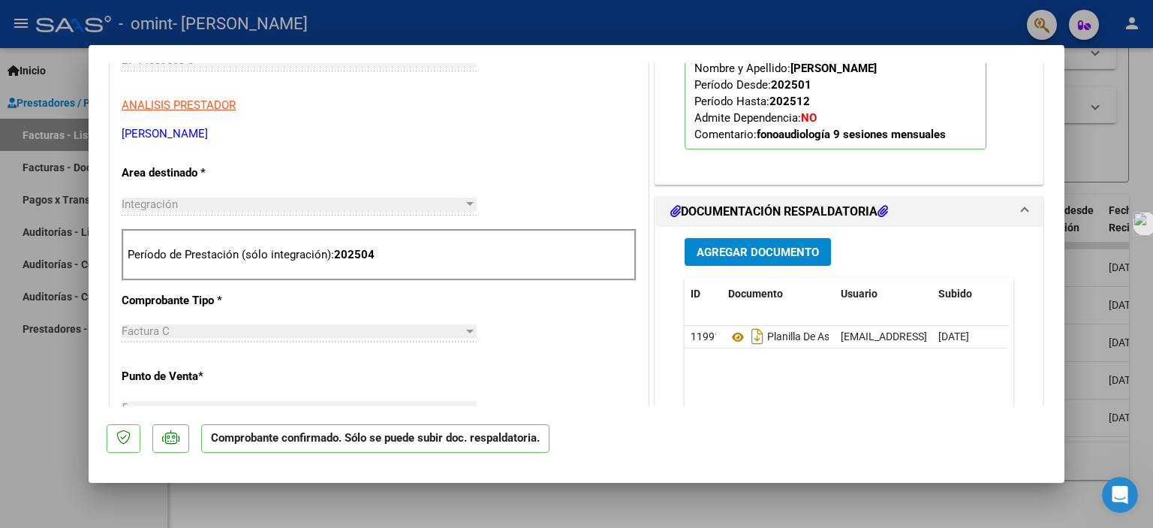
scroll to position [525, 0]
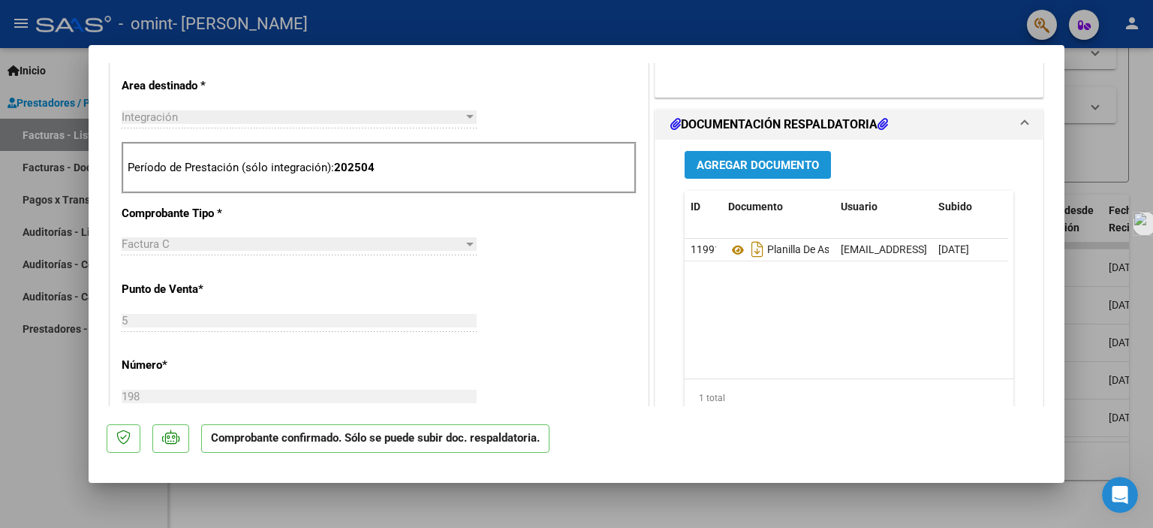
click at [787, 171] on button "Agregar Documento" at bounding box center [758, 165] width 146 height 28
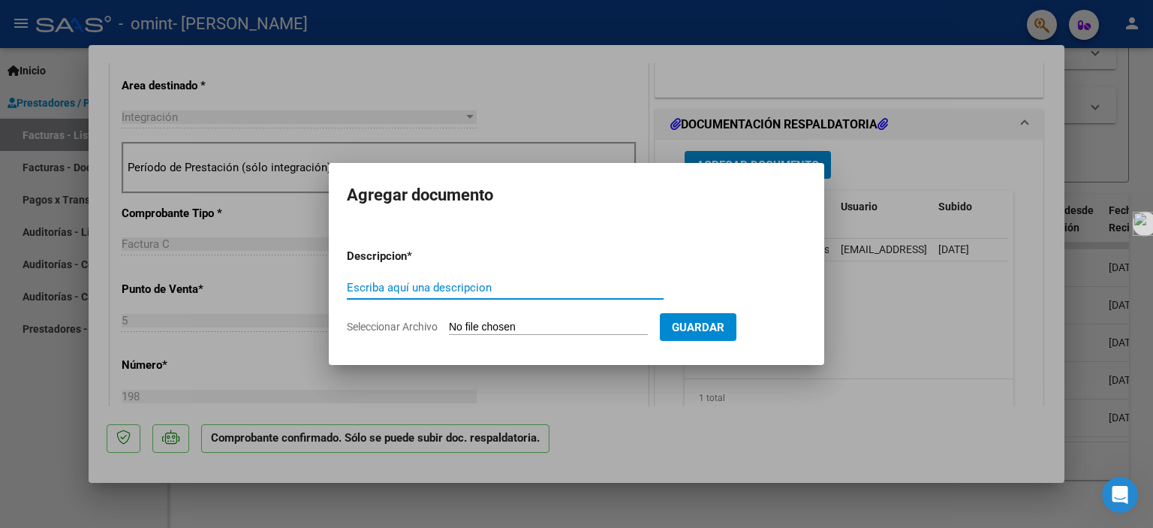
click at [481, 288] on input "Escriba aquí una descripcion" at bounding box center [505, 288] width 317 height 14
type input "Recibo cancelatorio"
click at [521, 320] on input "Seleccionar Archivo" at bounding box center [548, 327] width 199 height 14
type input "C:\fakepath\Recibo Cancelatorio.jpg"
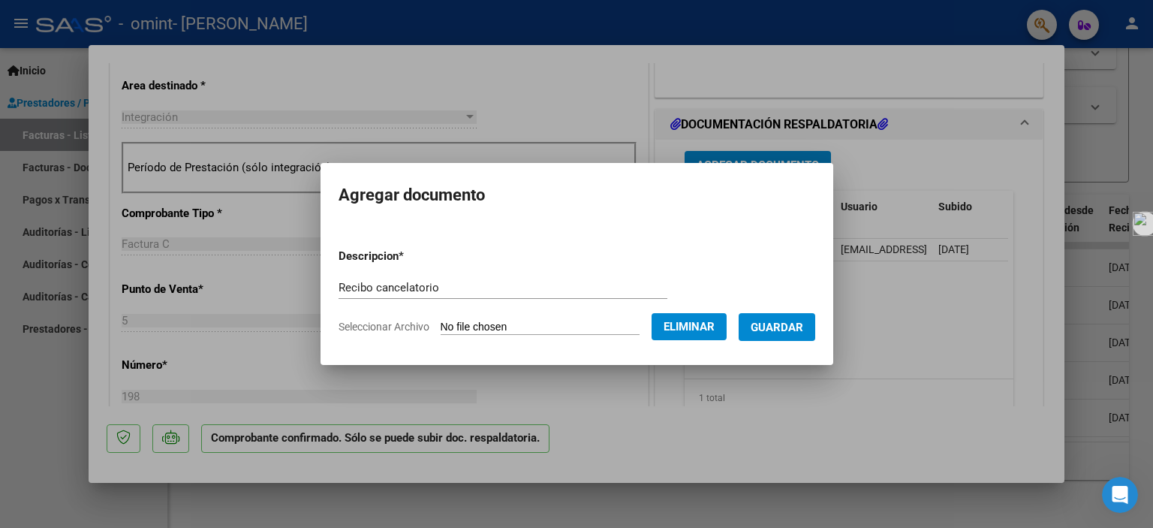
click at [793, 323] on span "Guardar" at bounding box center [777, 327] width 53 height 14
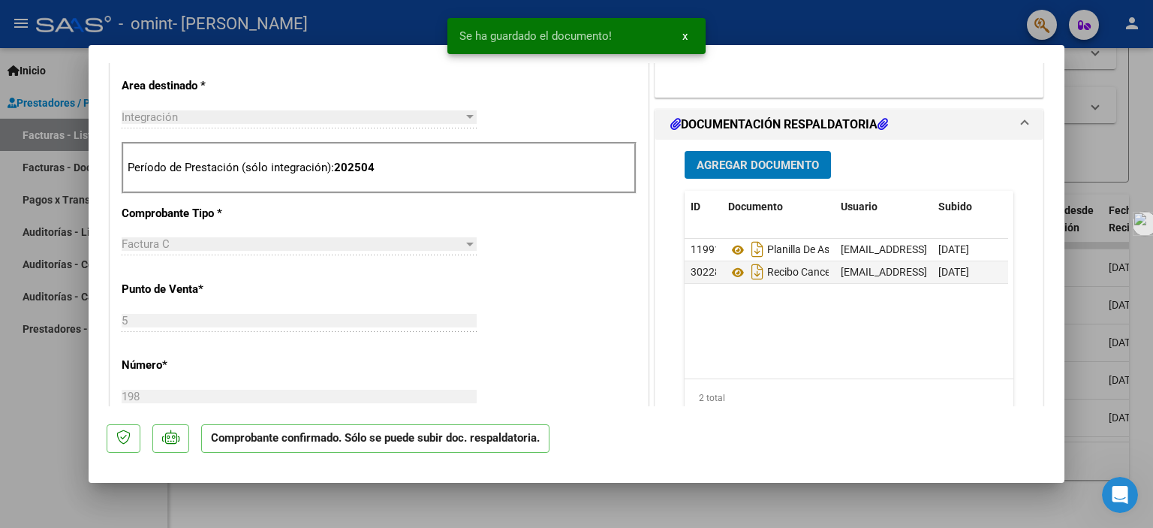
click at [646, 494] on div at bounding box center [576, 264] width 1153 height 528
type input "$ 0,00"
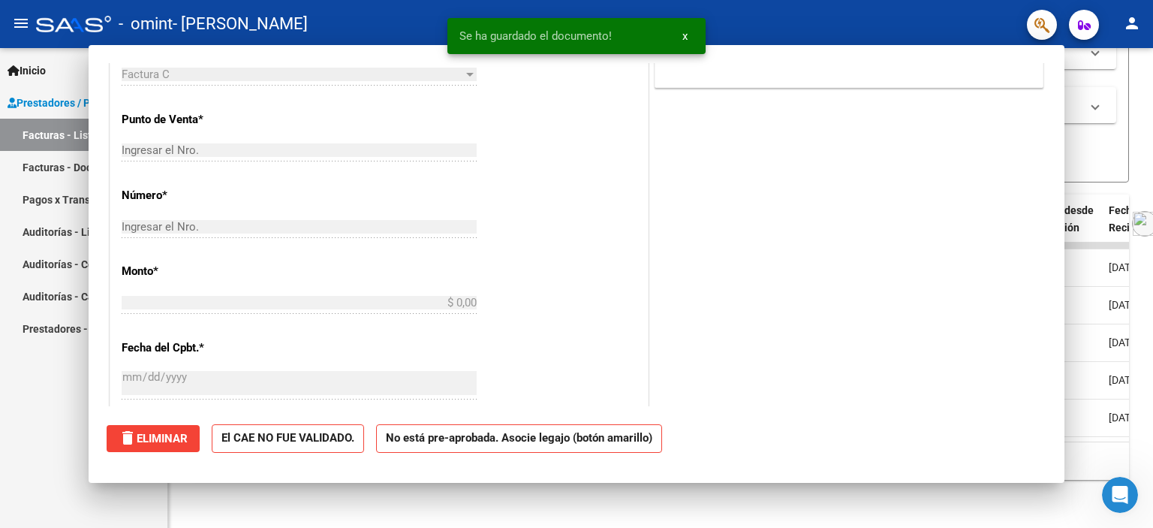
scroll to position [0, 0]
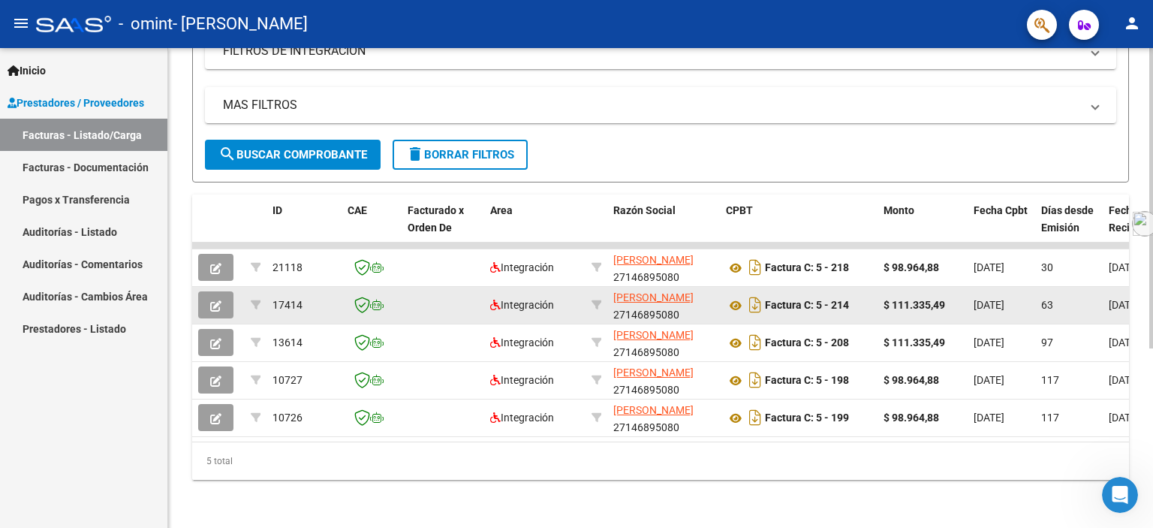
click at [216, 300] on icon "button" at bounding box center [215, 305] width 11 height 11
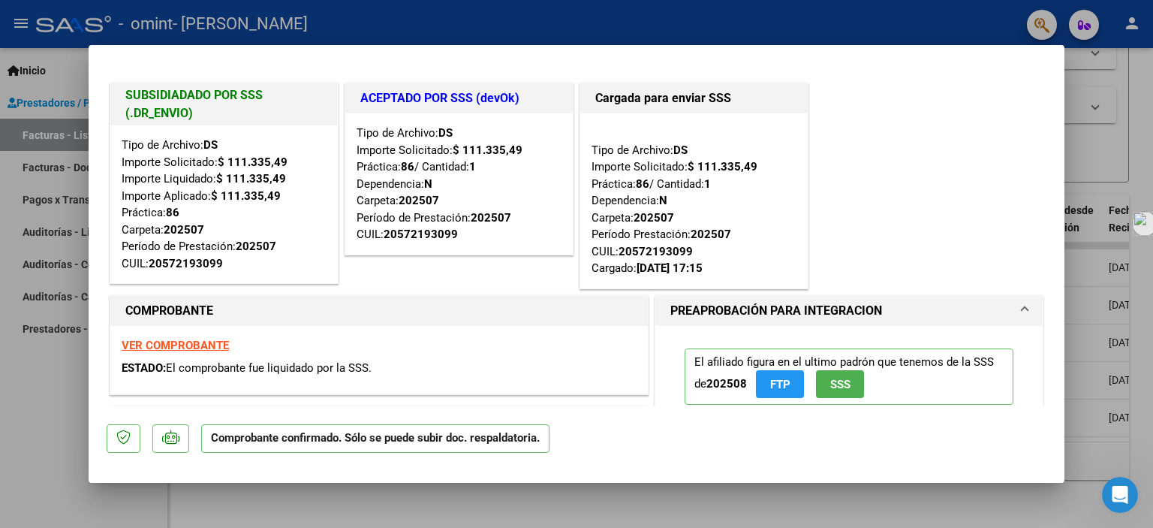
click at [194, 342] on strong "VER COMPROBANTE" at bounding box center [175, 346] width 107 height 14
click at [633, 495] on div at bounding box center [576, 264] width 1153 height 528
type input "$ 0,00"
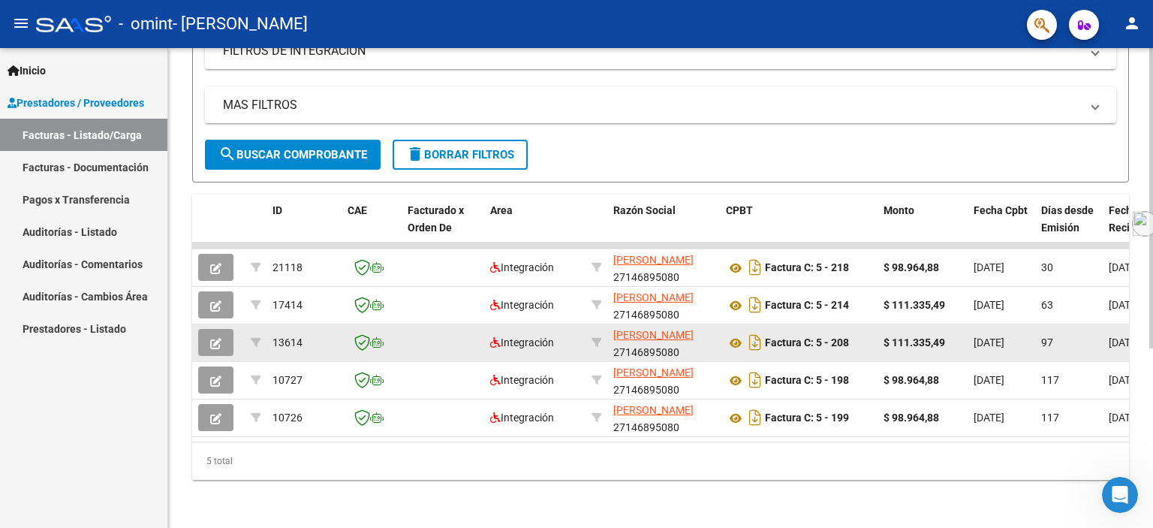
click at [223, 335] on button "button" at bounding box center [215, 342] width 35 height 27
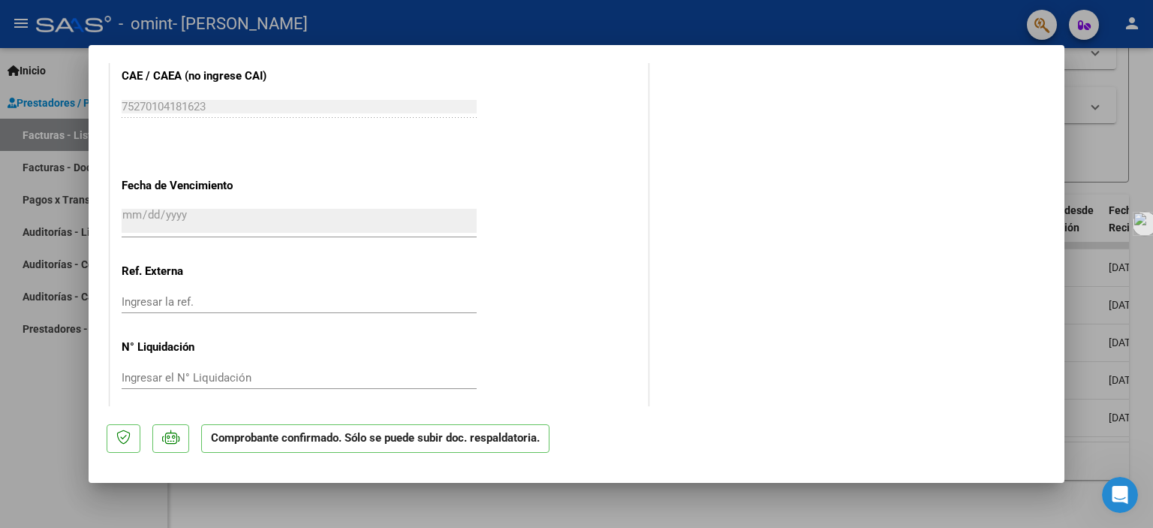
scroll to position [1063, 0]
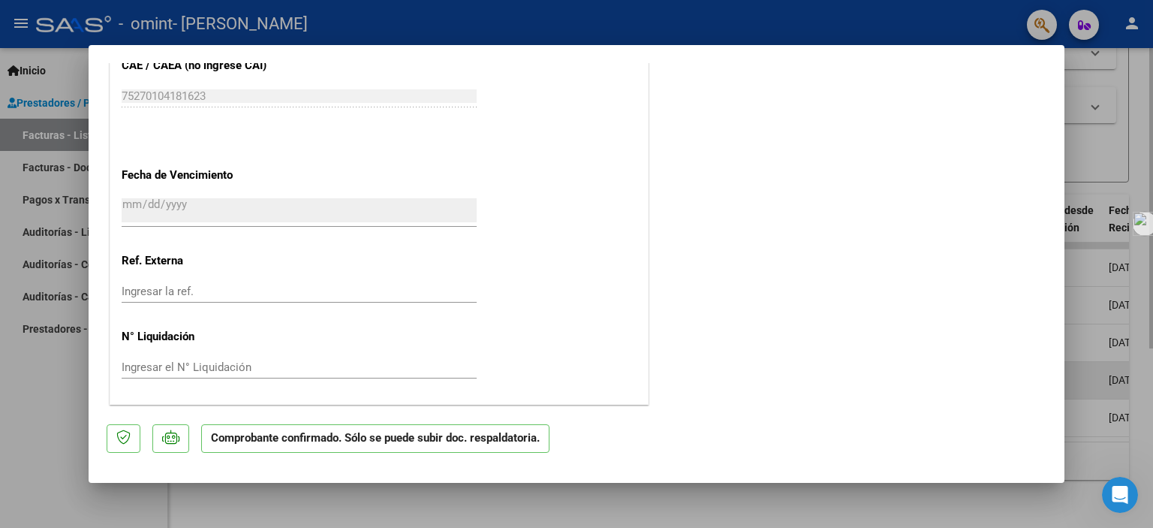
drag, startPoint x: 566, startPoint y: 502, endPoint x: 345, endPoint y: 372, distance: 256.4
click at [566, 503] on div at bounding box center [576, 264] width 1153 height 528
type input "$ 0,00"
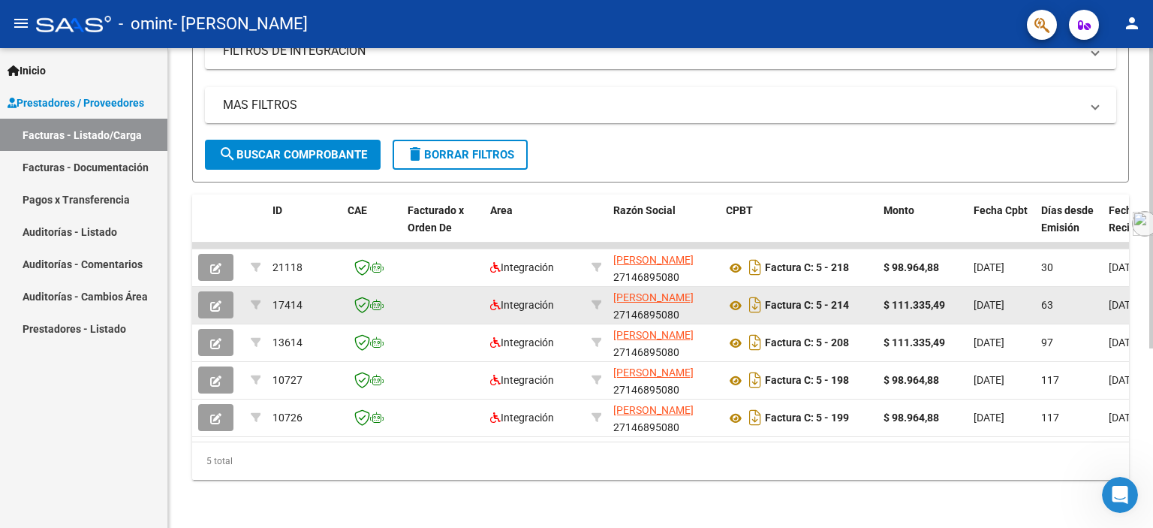
click at [219, 300] on icon "button" at bounding box center [215, 305] width 11 height 11
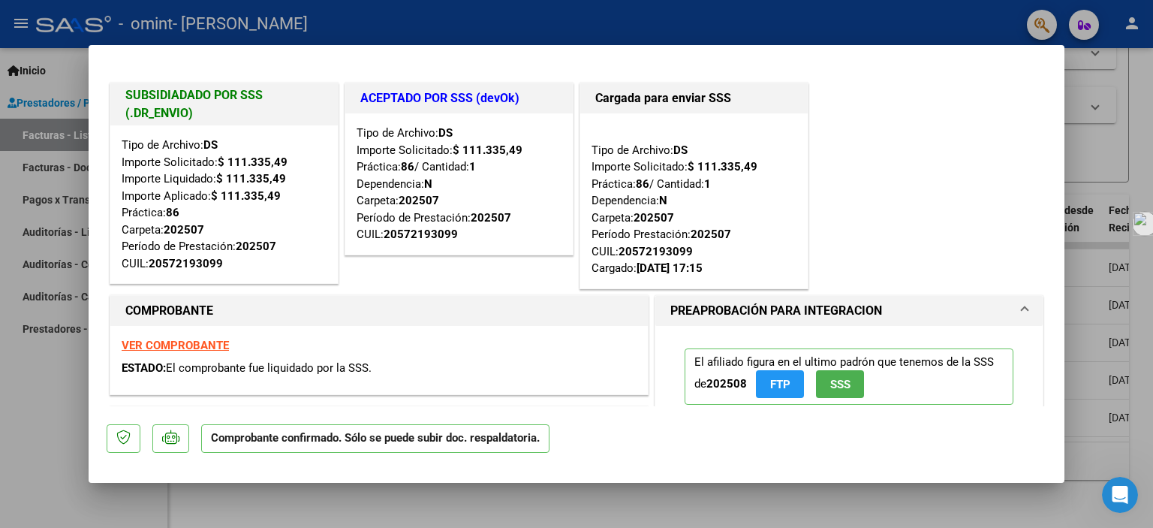
click at [501, 498] on div at bounding box center [576, 264] width 1153 height 528
type input "$ 0,00"
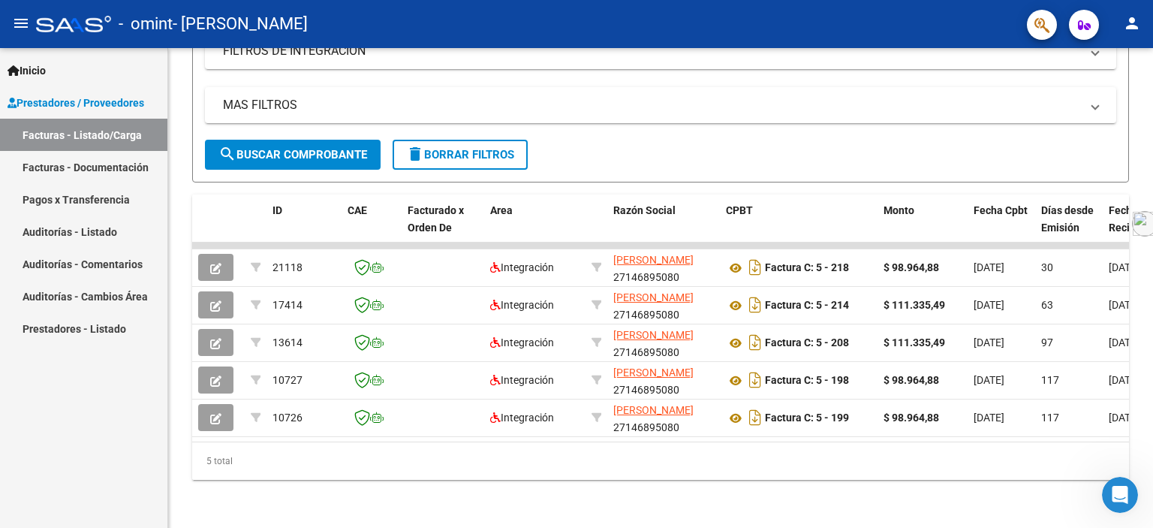
click at [69, 71] on link "Inicio" at bounding box center [83, 70] width 167 height 32
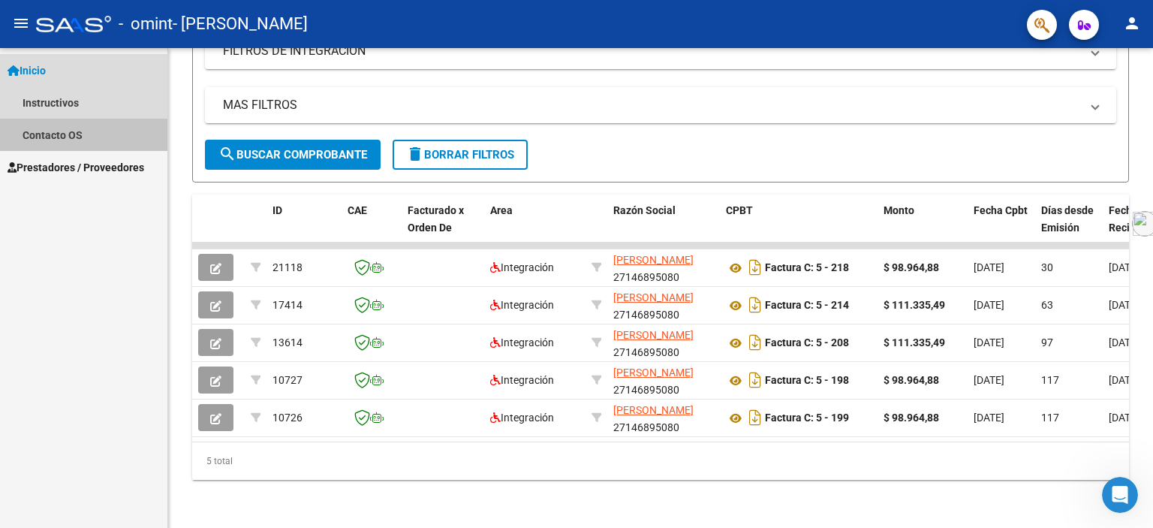
click at [62, 134] on link "Contacto OS" at bounding box center [83, 135] width 167 height 32
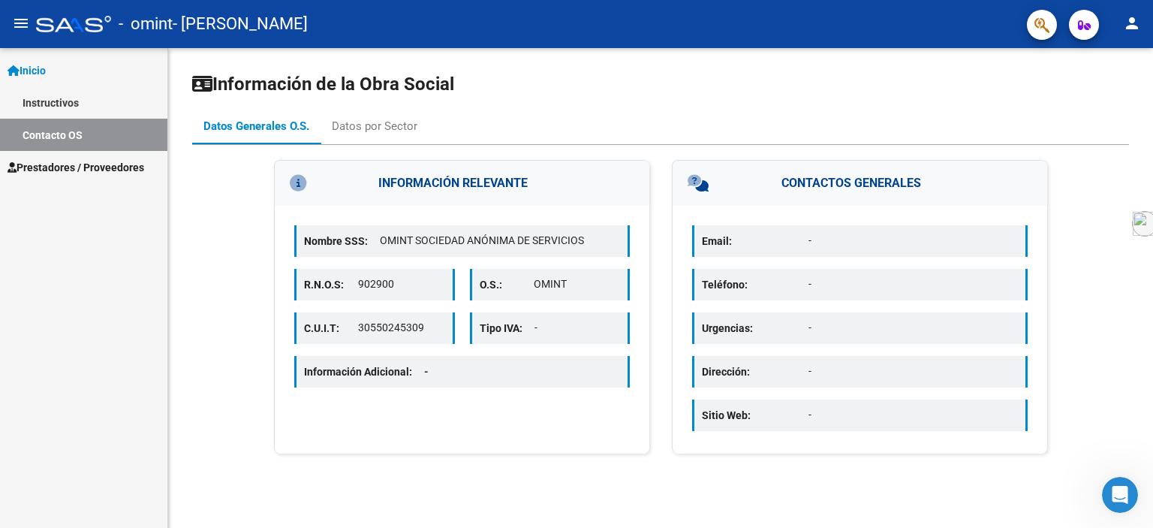
click at [76, 110] on link "Instructivos" at bounding box center [83, 102] width 167 height 32
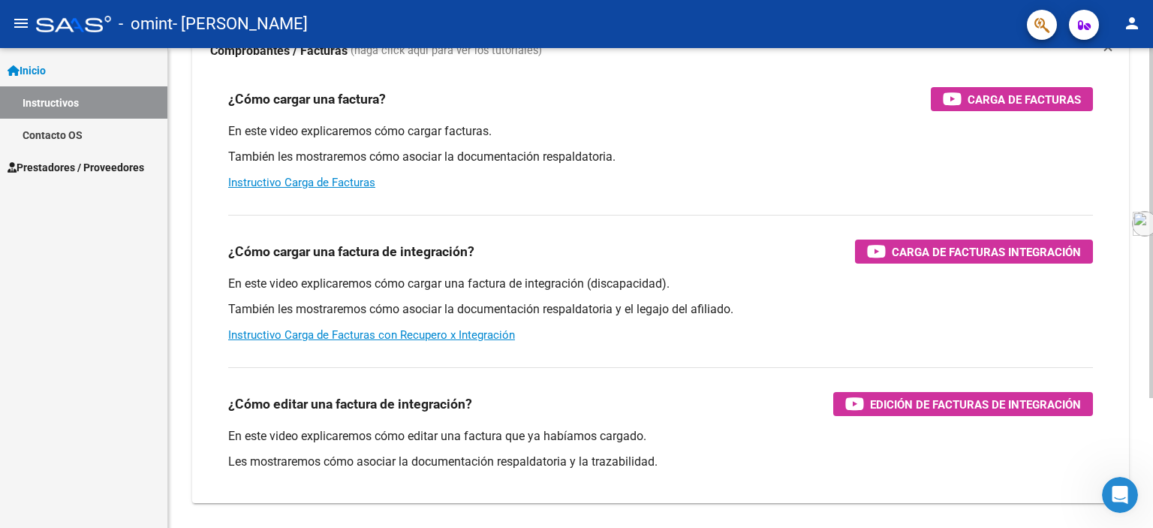
scroll to position [150, 0]
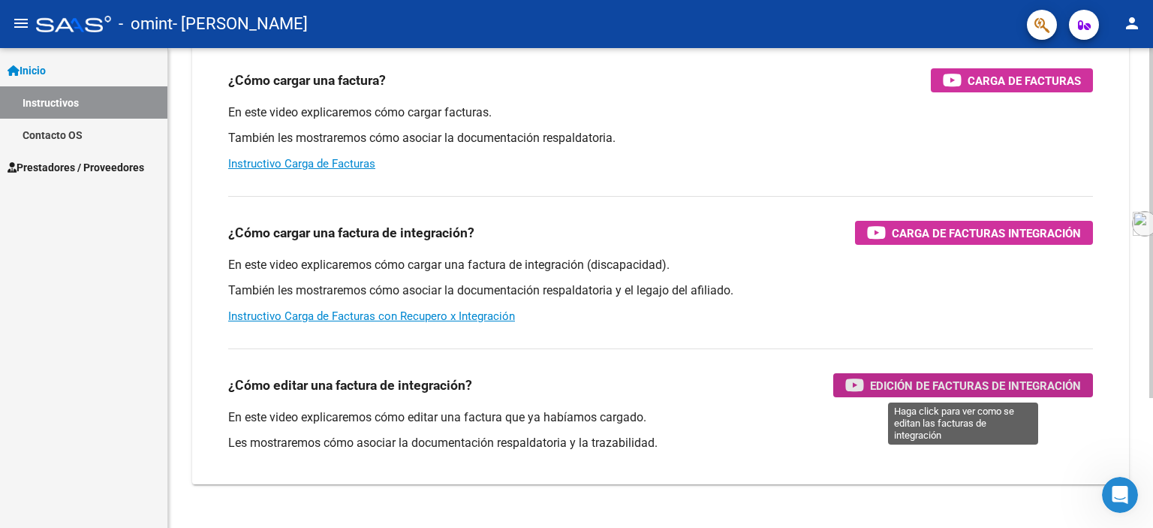
click at [898, 381] on span "Edición de Facturas de integración" at bounding box center [975, 385] width 211 height 19
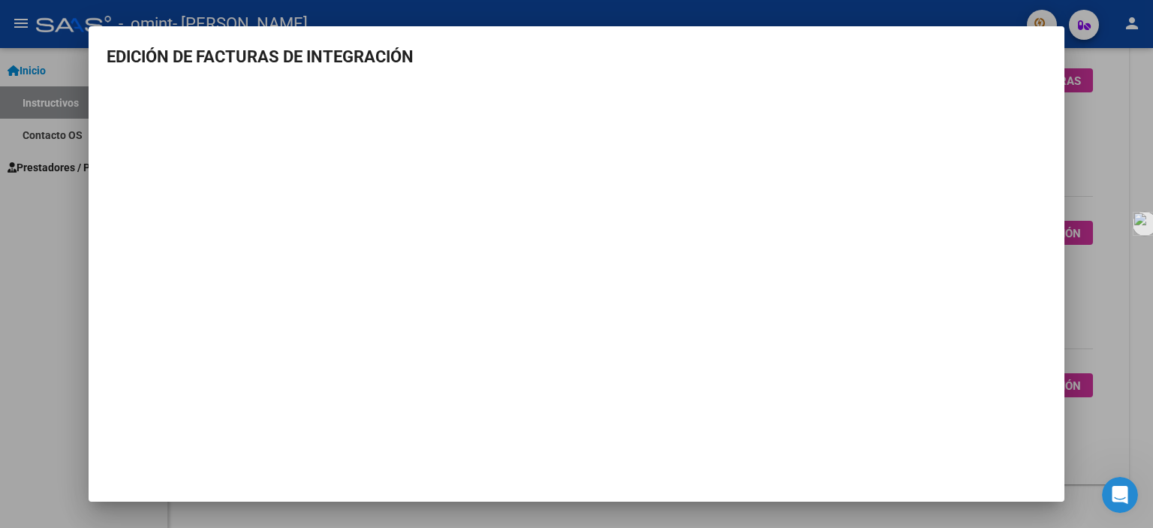
click at [1090, 317] on div at bounding box center [576, 264] width 1153 height 528
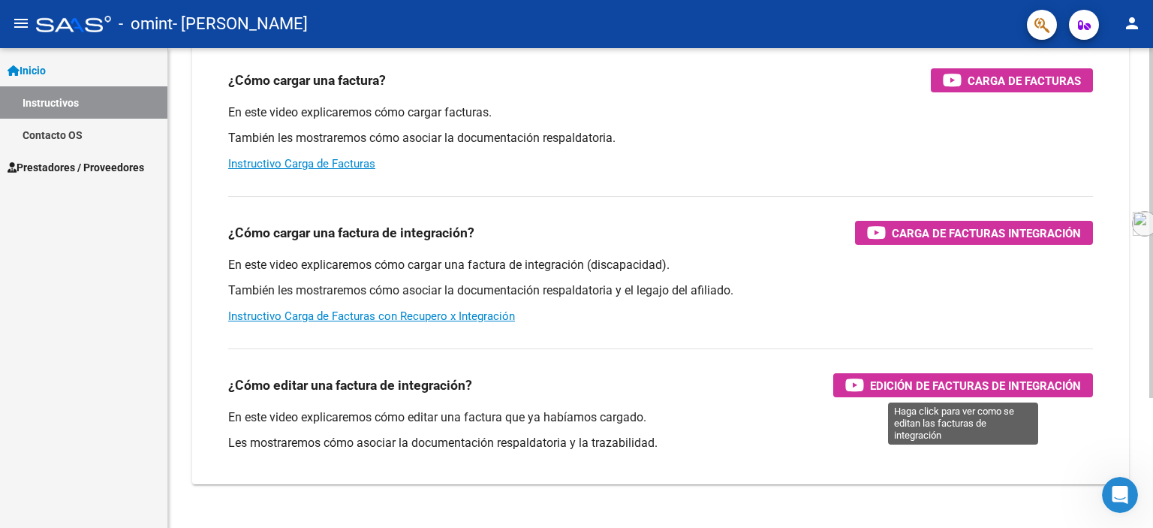
click at [1047, 386] on span "Edición de Facturas de integración" at bounding box center [975, 385] width 211 height 19
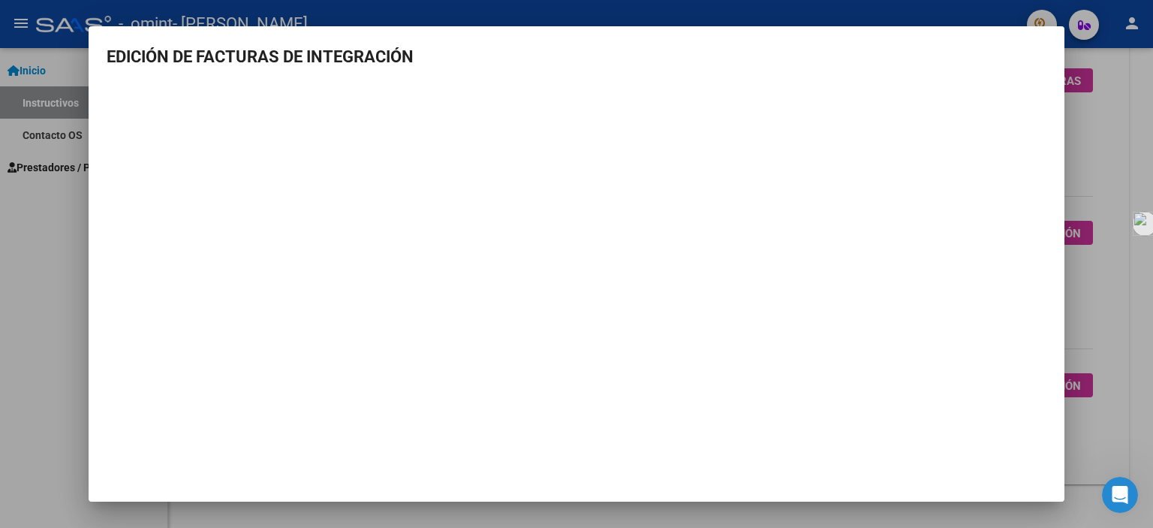
click at [738, 441] on mat-dialog-container "EDICIÓN DE FACTURAS DE INTEGRACIÓN" at bounding box center [577, 263] width 976 height 475
click at [1129, 438] on div at bounding box center [576, 264] width 1153 height 528
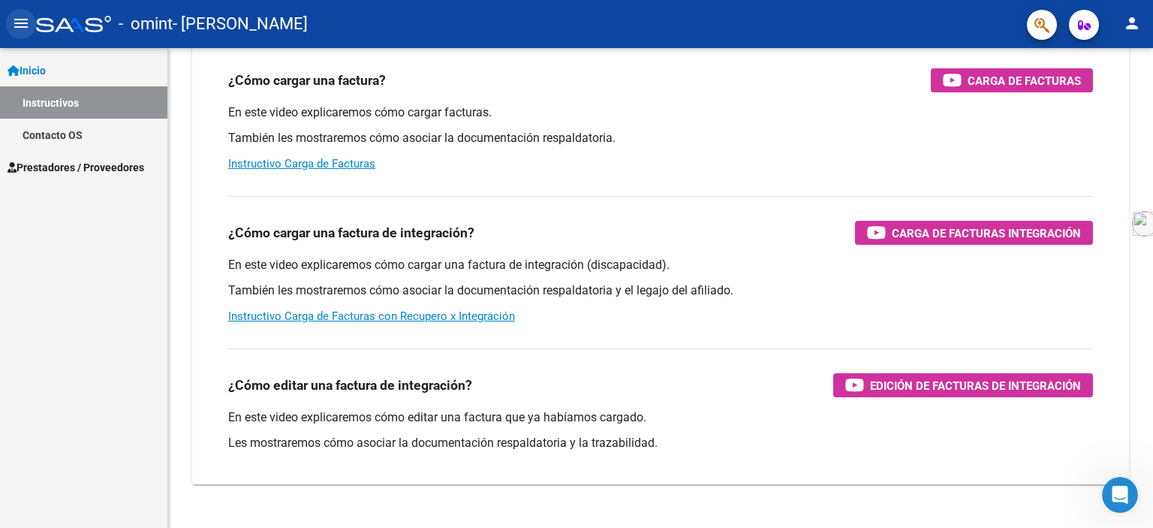
click at [21, 25] on mat-icon "menu" at bounding box center [21, 23] width 18 height 18
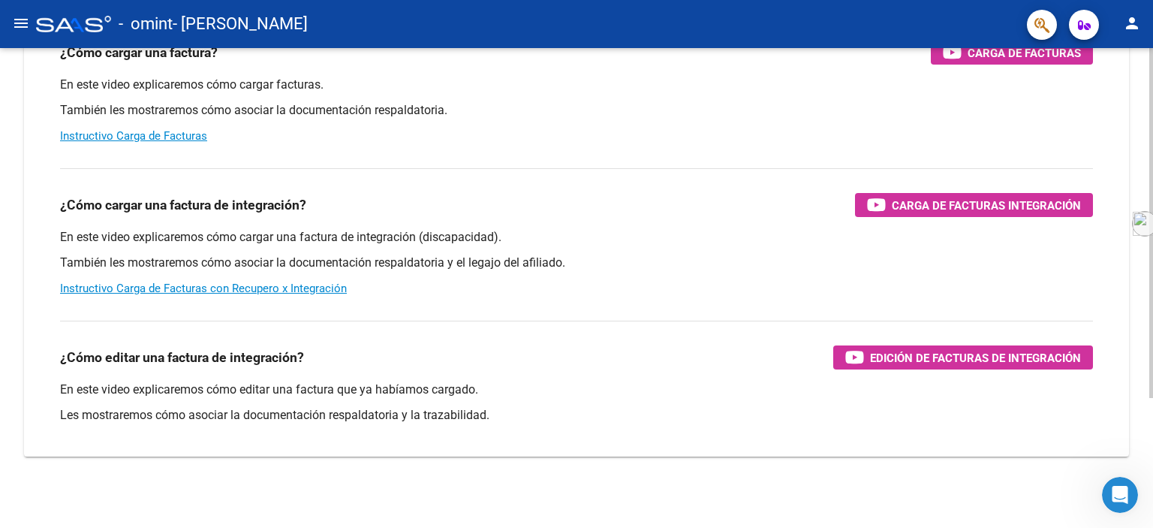
scroll to position [0, 0]
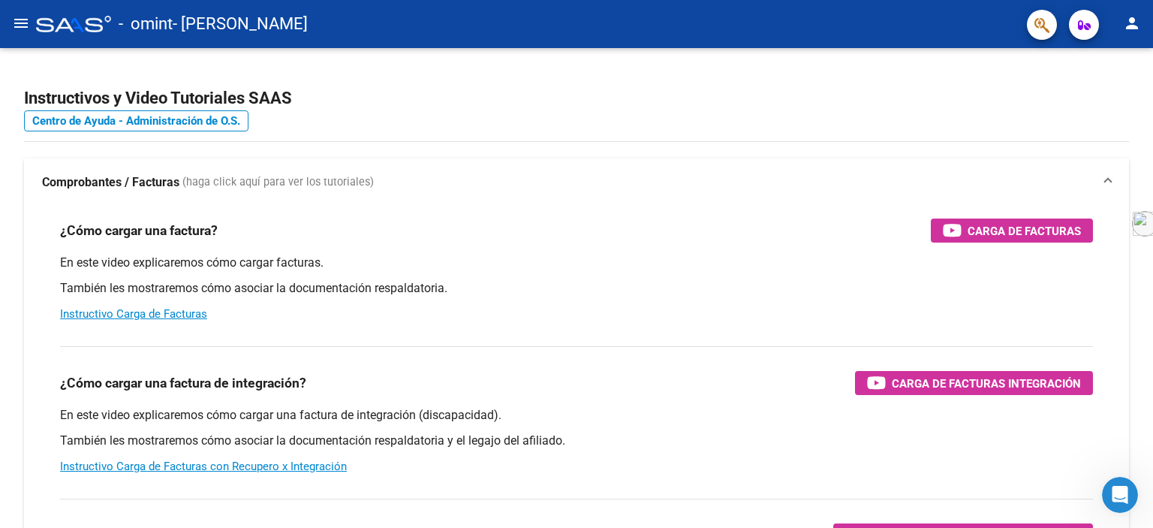
click at [20, 26] on mat-icon "menu" at bounding box center [21, 23] width 18 height 18
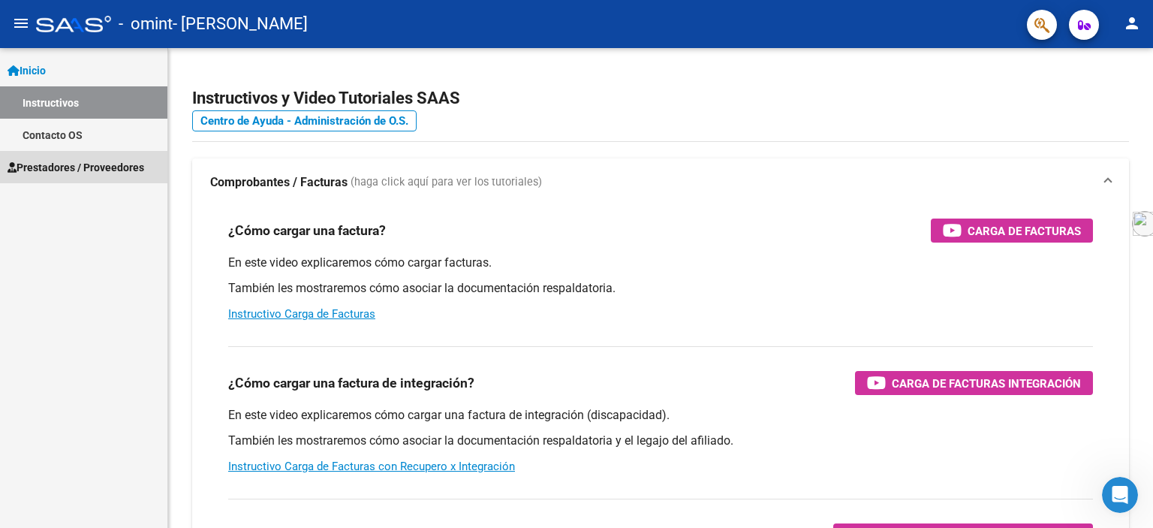
click at [44, 173] on span "Prestadores / Proveedores" at bounding box center [76, 167] width 137 height 17
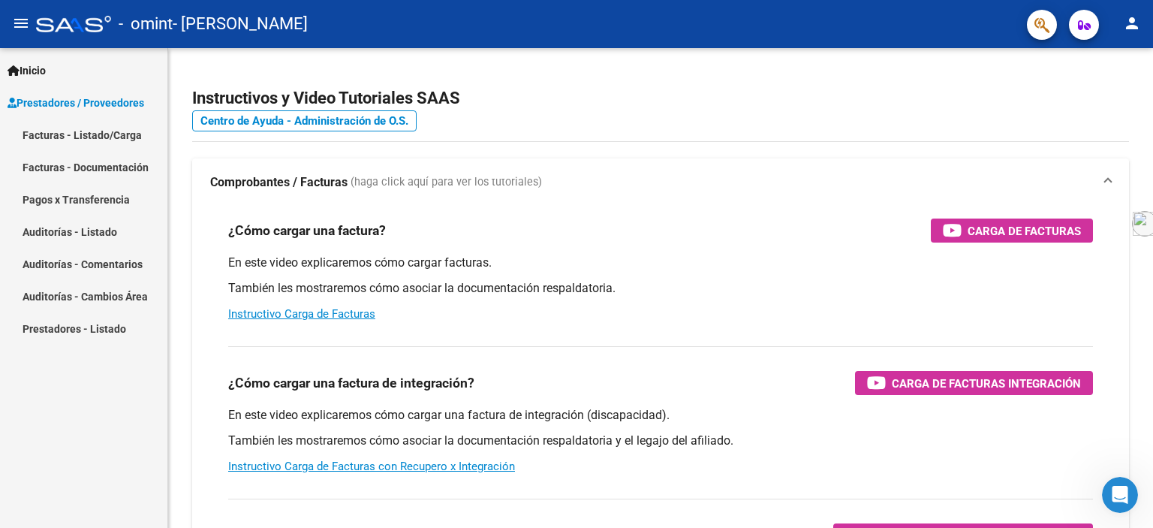
click at [44, 173] on link "Facturas - Documentación" at bounding box center [83, 167] width 167 height 32
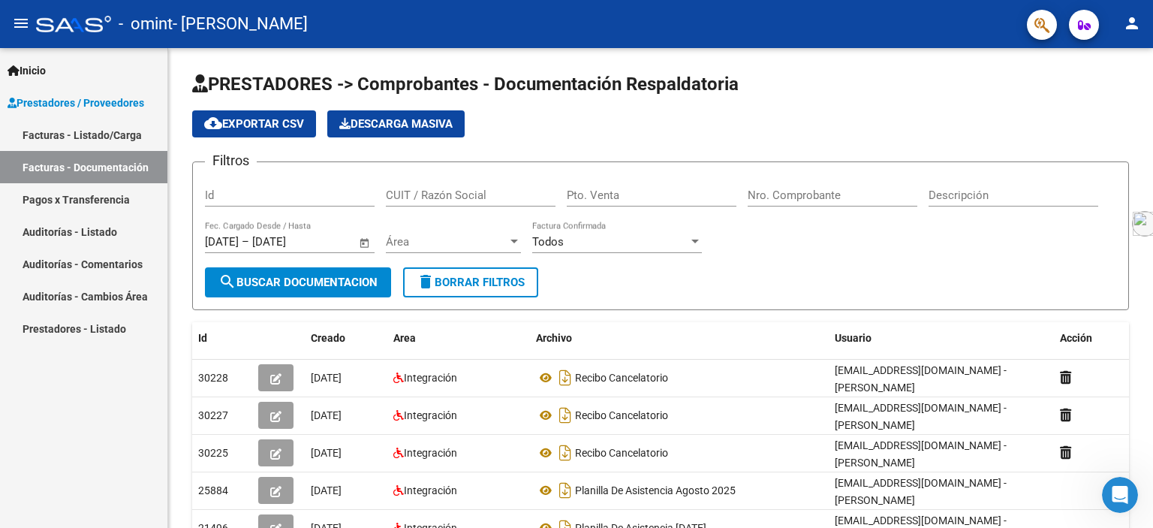
click at [116, 132] on link "Facturas - Listado/Carga" at bounding box center [83, 135] width 167 height 32
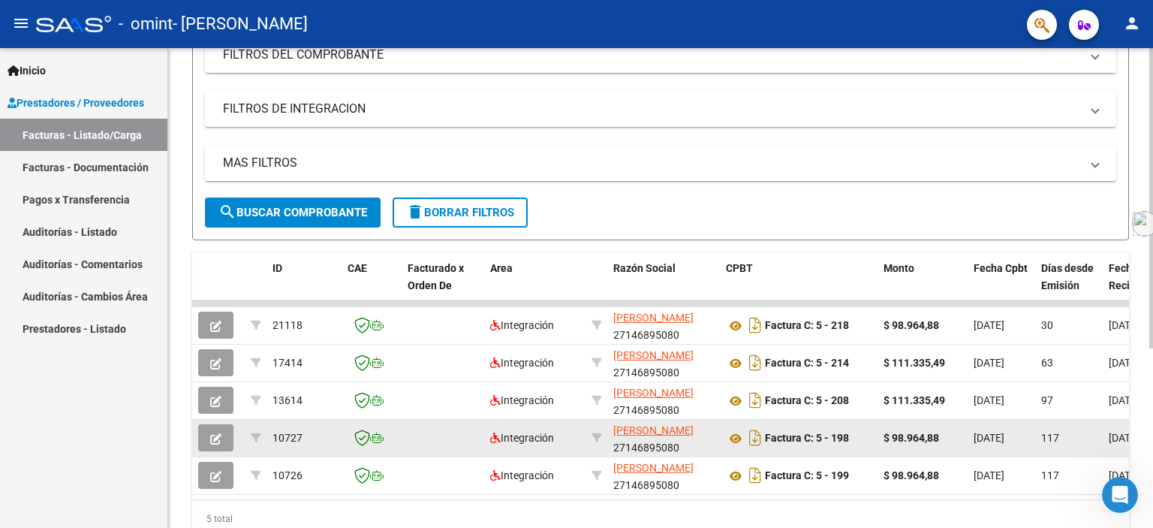
scroll to position [285, 0]
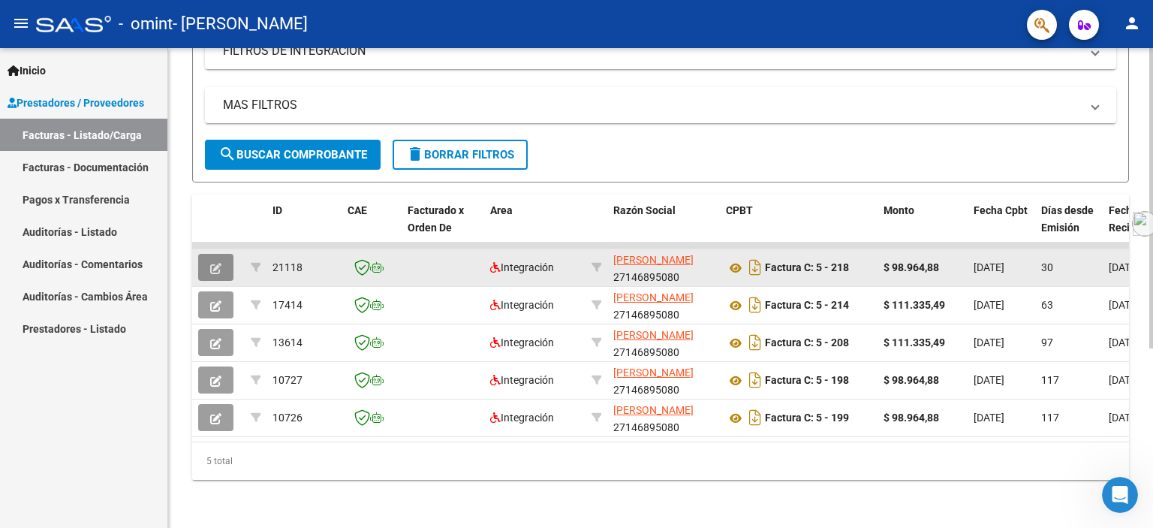
click at [224, 258] on button "button" at bounding box center [215, 267] width 35 height 27
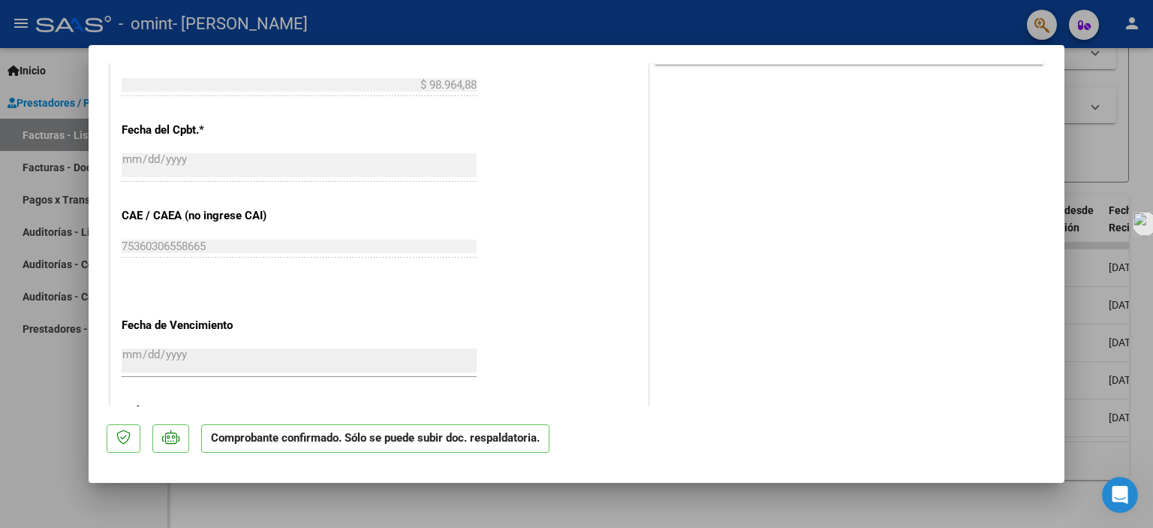
scroll to position [838, 0]
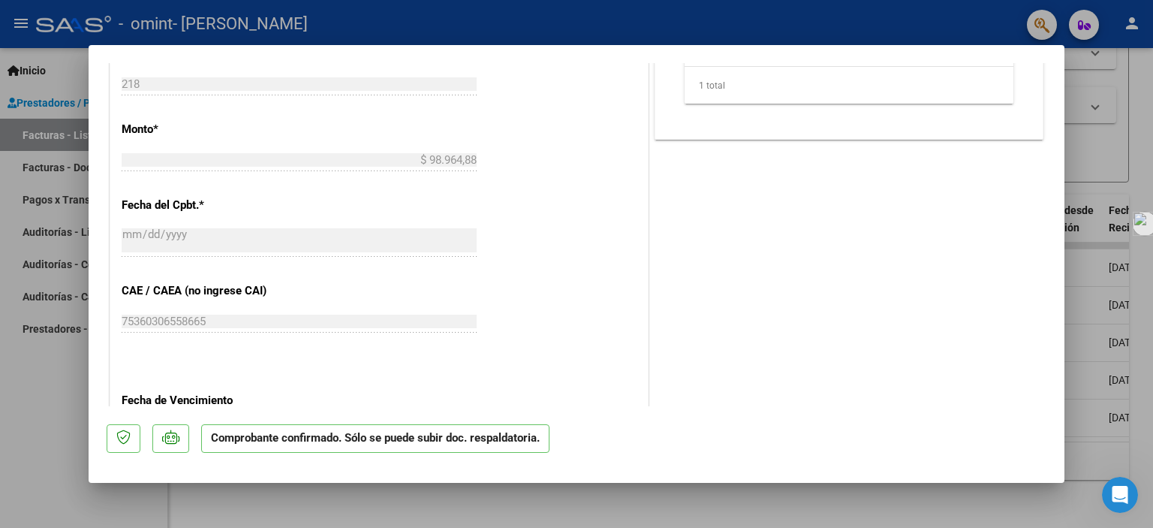
click at [354, 495] on div at bounding box center [576, 264] width 1153 height 528
type input "$ 0,00"
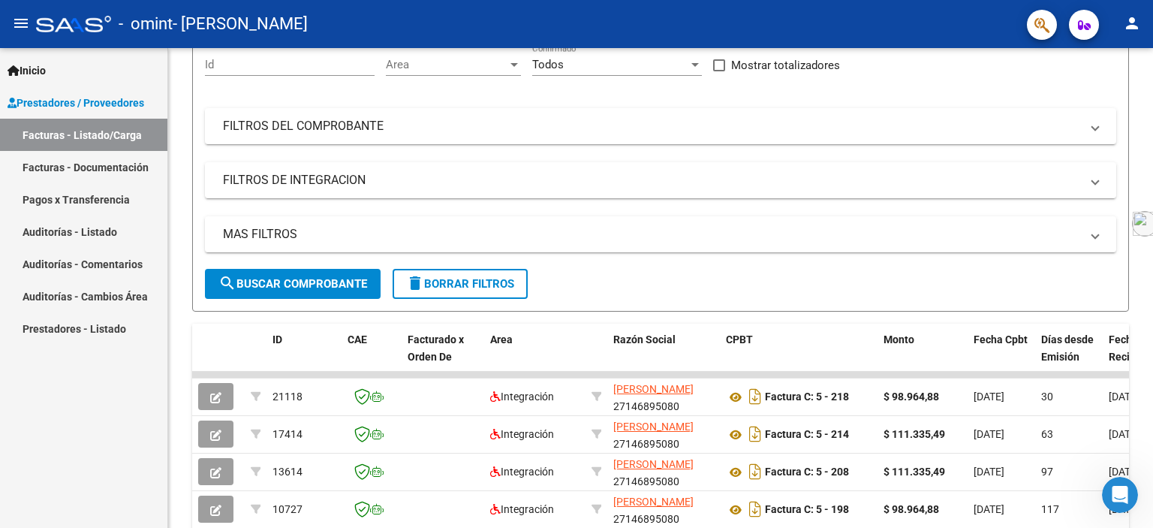
scroll to position [0, 0]
